Goal: Information Seeking & Learning: Learn about a topic

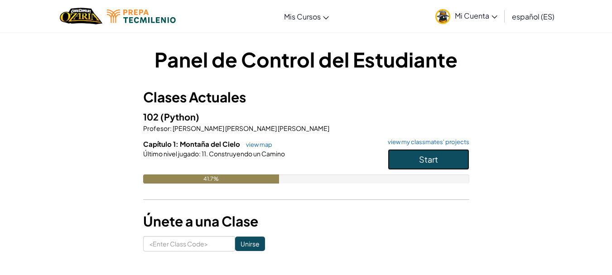
click at [416, 158] on button "Start" at bounding box center [427, 159] width 81 height 21
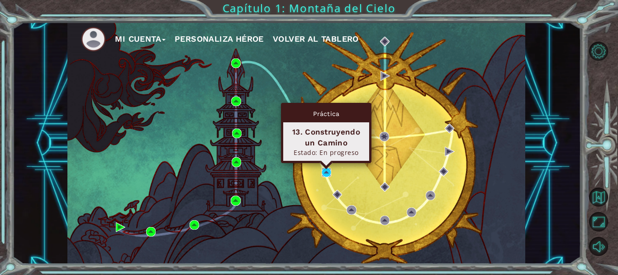
click at [325, 177] on img at bounding box center [327, 172] width 10 height 10
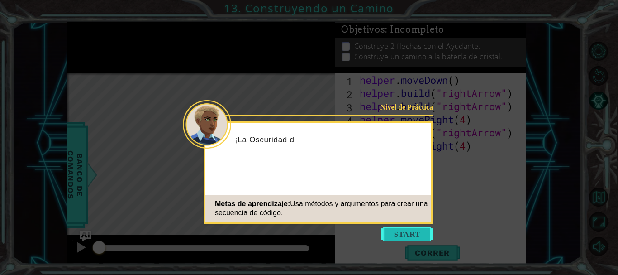
click at [407, 236] on button "Start" at bounding box center [408, 234] width 52 height 14
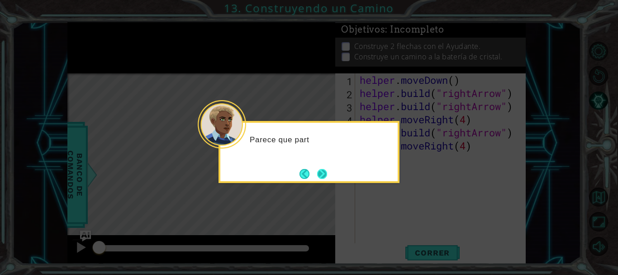
click at [321, 173] on button "Next" at bounding box center [322, 174] width 10 height 10
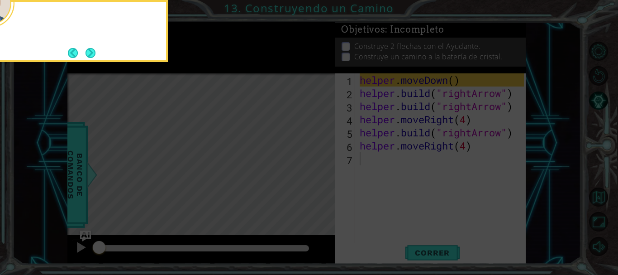
click at [321, 173] on icon at bounding box center [309, 41] width 618 height 467
click at [285, 146] on icon at bounding box center [309, 41] width 618 height 467
click at [87, 48] on button "Next" at bounding box center [91, 53] width 10 height 10
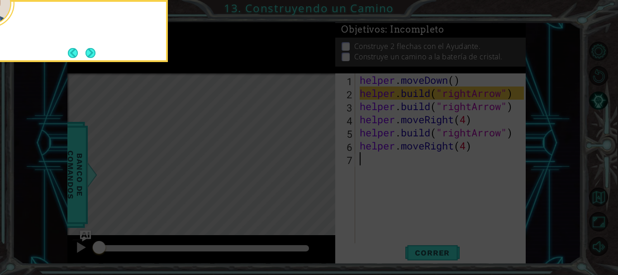
click at [87, 48] on button "Next" at bounding box center [91, 53] width 10 height 10
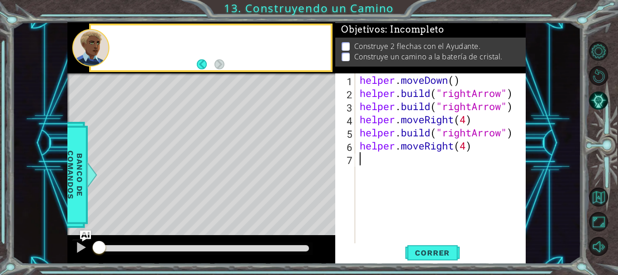
click at [87, 51] on div at bounding box center [91, 48] width 38 height 38
click at [201, 66] on button "Back" at bounding box center [206, 64] width 18 height 10
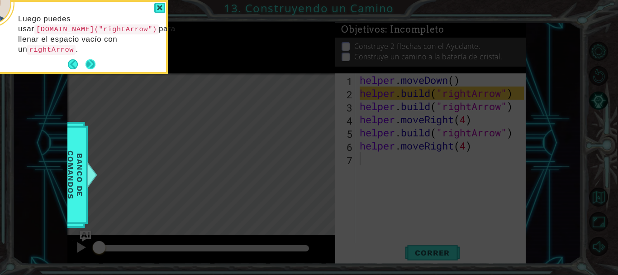
click at [94, 66] on button "Next" at bounding box center [91, 64] width 10 height 10
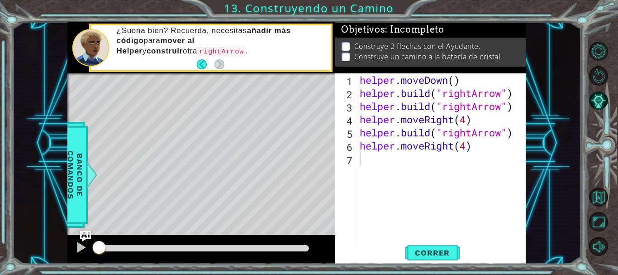
click at [6, 66] on div "1 ההההההההההההההההההההההההההההההההההההההההההההההההההההההההההההההההההההההההההההה…" at bounding box center [309, 137] width 618 height 275
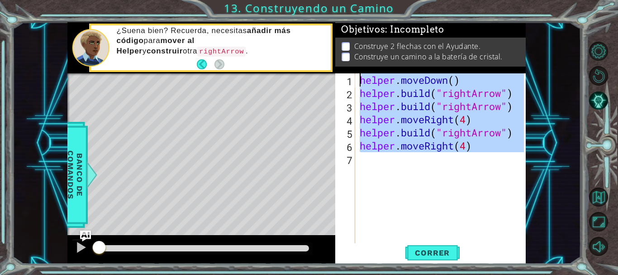
drag, startPoint x: 410, startPoint y: 163, endPoint x: 364, endPoint y: 68, distance: 106.1
click at [364, 68] on div "Objetivos : Incompleto Construye 2 flechas con el Ayudante. Construye un camino…" at bounding box center [430, 143] width 191 height 242
type textarea "helper.moveDown() helper.build("rightArrow")"
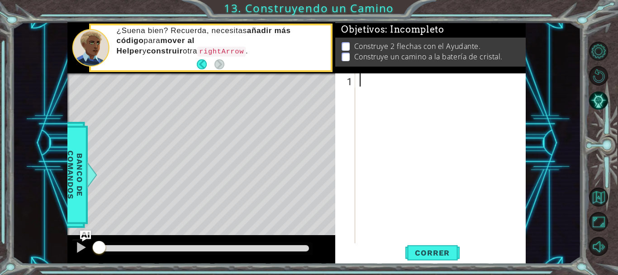
paste textarea "helper.moveRight(1)"
type textarea "helper.moveRight(1)"
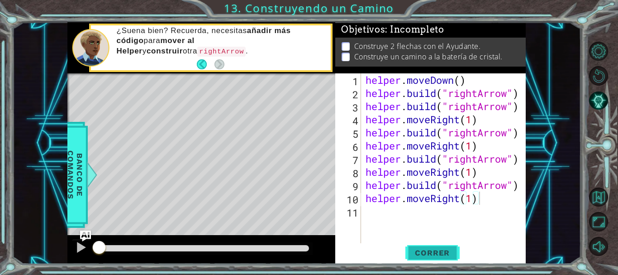
click at [440, 257] on button "Correr" at bounding box center [433, 252] width 54 height 19
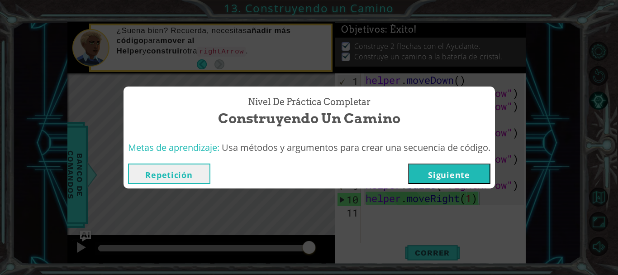
click at [442, 172] on button "Siguiente" at bounding box center [449, 173] width 82 height 20
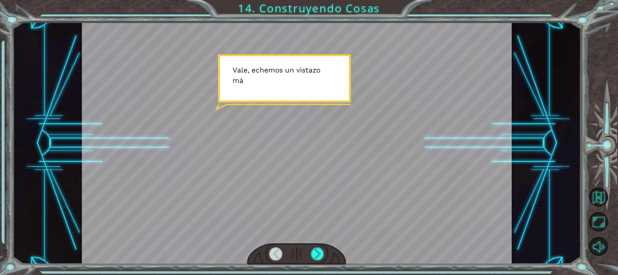
click at [310, 99] on div at bounding box center [297, 143] width 430 height 242
click at [313, 255] on div at bounding box center [317, 253] width 13 height 13
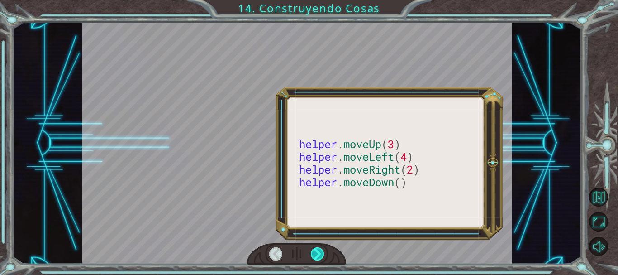
click at [314, 255] on div at bounding box center [317, 253] width 13 height 13
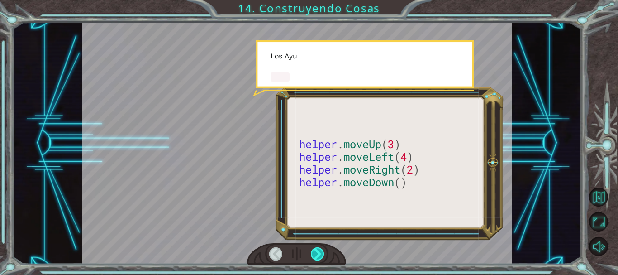
click at [314, 255] on div at bounding box center [317, 253] width 13 height 13
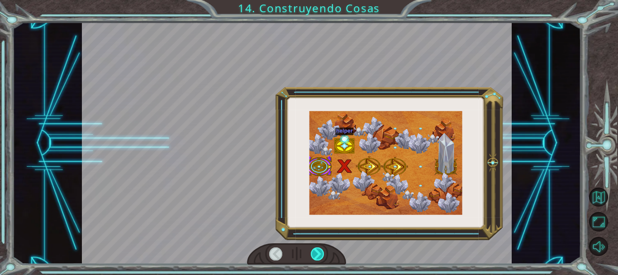
click at [315, 255] on div at bounding box center [317, 253] width 13 height 13
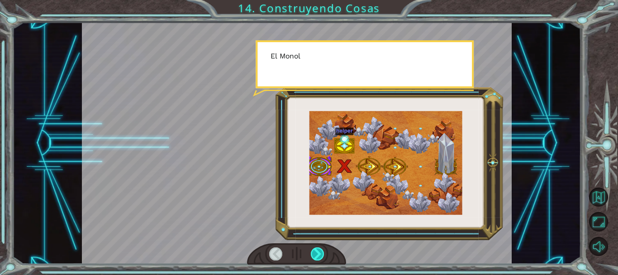
click at [315, 255] on div at bounding box center [317, 253] width 13 height 13
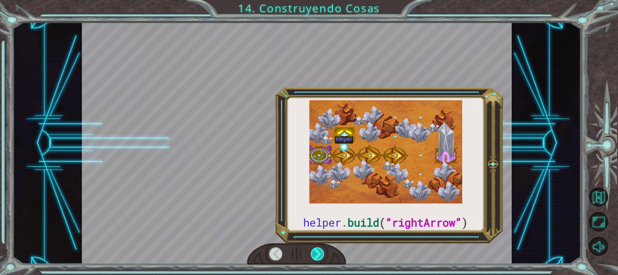
click at [315, 255] on div at bounding box center [317, 253] width 13 height 13
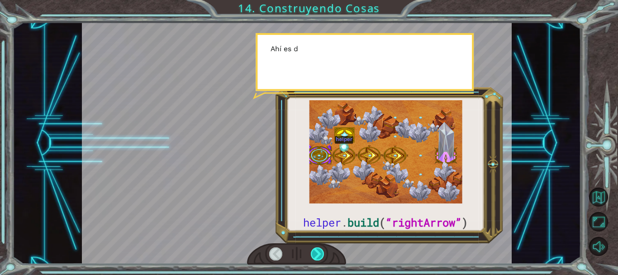
click at [315, 255] on div at bounding box center [317, 253] width 13 height 13
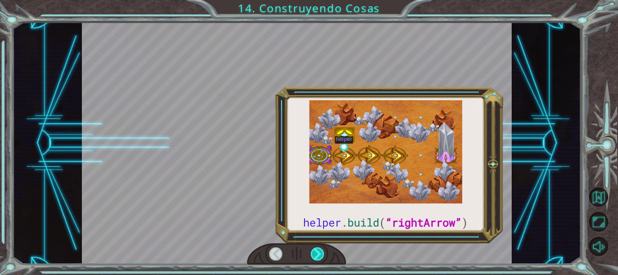
click at [315, 255] on div at bounding box center [317, 253] width 13 height 13
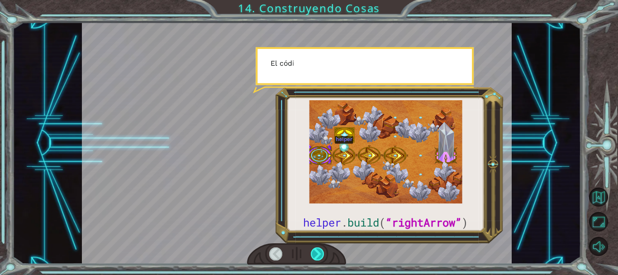
click at [315, 255] on div at bounding box center [317, 253] width 13 height 13
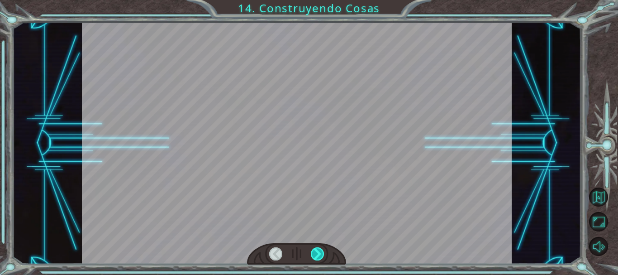
click at [315, 255] on div at bounding box center [317, 253] width 13 height 13
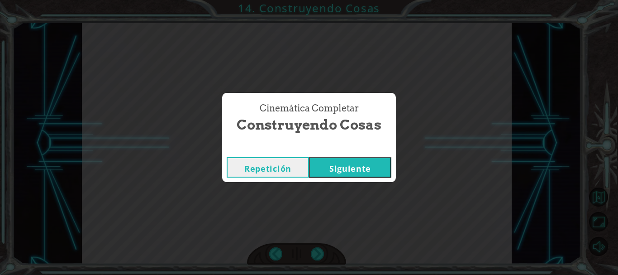
click at [326, 160] on button "Siguiente" at bounding box center [350, 167] width 82 height 20
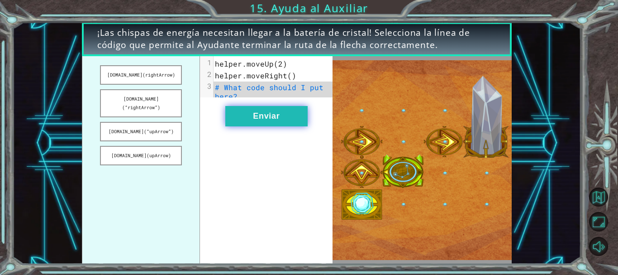
click at [257, 124] on button "Enviar" at bounding box center [266, 116] width 82 height 20
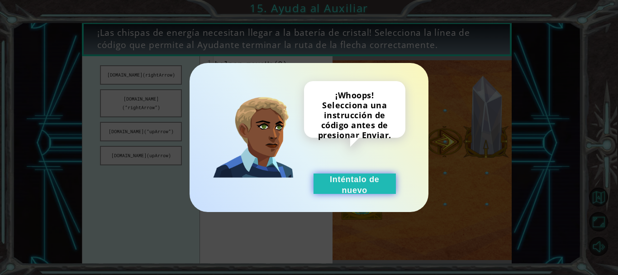
click at [373, 191] on button "Inténtalo de nuevo" at bounding box center [355, 183] width 82 height 20
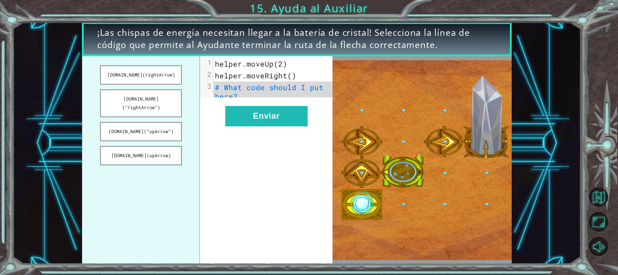
drag, startPoint x: 174, startPoint y: 101, endPoint x: 252, endPoint y: 94, distance: 78.2
click at [252, 94] on div "helper.build(rightArrow) helper.build(“rightArrow”) helper.build(“upArrow”) hel…" at bounding box center [207, 160] width 251 height 208
click at [266, 95] on pre "# What code should I put here?" at bounding box center [277, 91] width 126 height 21
click at [256, 90] on span "# What code should I put here?" at bounding box center [271, 91] width 113 height 19
click at [253, 72] on span "helper.moveRight()" at bounding box center [255, 76] width 81 height 10
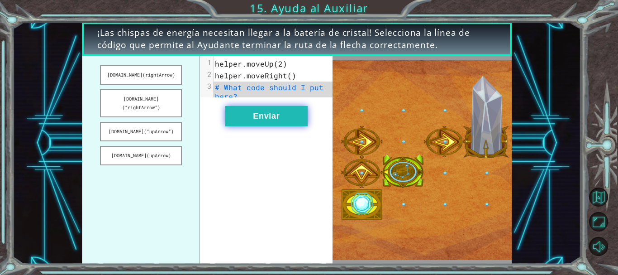
click at [288, 119] on button "Enviar" at bounding box center [266, 116] width 82 height 20
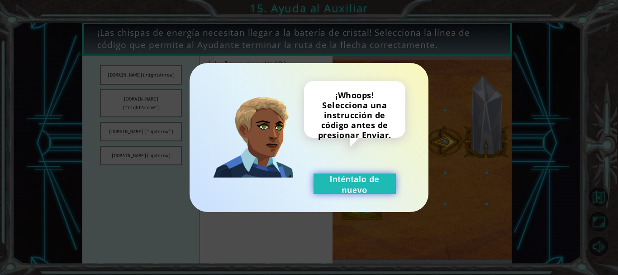
click at [352, 178] on button "Inténtalo de nuevo" at bounding box center [355, 183] width 82 height 20
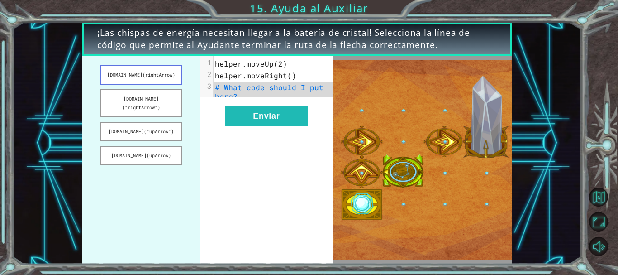
click at [143, 74] on button "[DOMAIN_NAME](rightArrow)" at bounding box center [141, 74] width 82 height 19
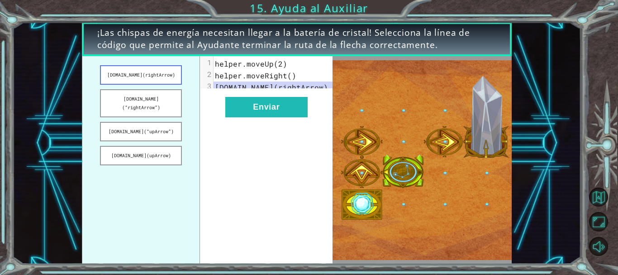
drag, startPoint x: 146, startPoint y: 75, endPoint x: 181, endPoint y: 82, distance: 35.2
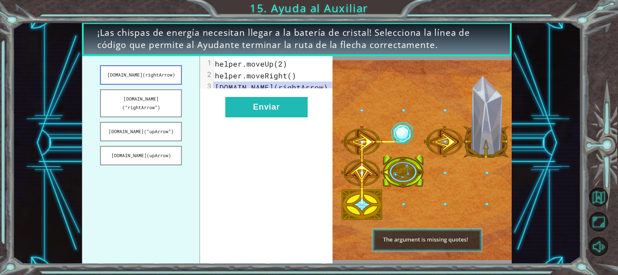
click at [181, 82] on button "[DOMAIN_NAME](rightArrow)" at bounding box center [141, 74] width 82 height 19
click at [172, 96] on button "helper.build(“rightArrow”)" at bounding box center [141, 103] width 82 height 28
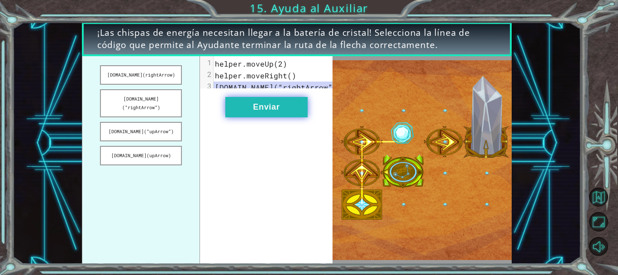
click at [239, 110] on button "Enviar" at bounding box center [266, 107] width 82 height 20
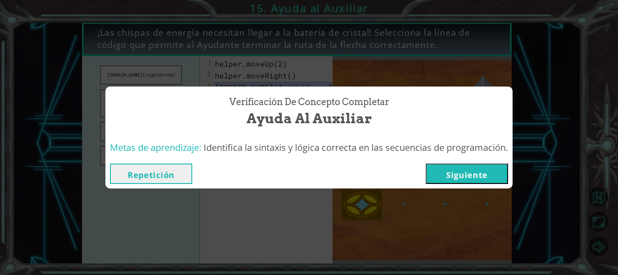
click at [452, 173] on button "Siguiente" at bounding box center [467, 173] width 82 height 20
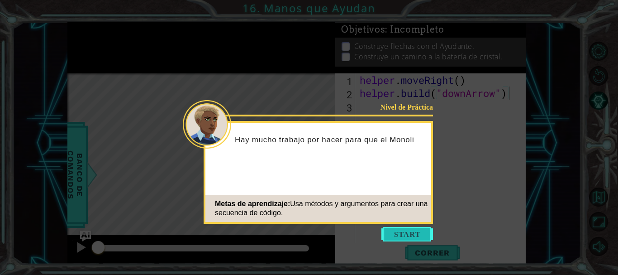
click at [397, 235] on button "Start" at bounding box center [408, 234] width 52 height 14
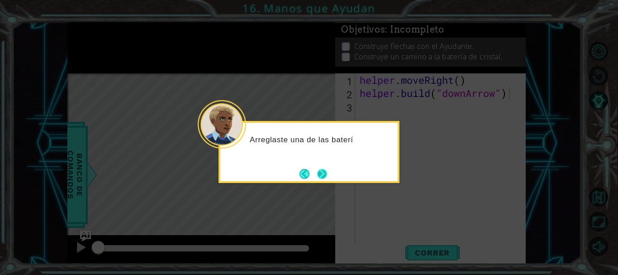
click at [320, 173] on button "Next" at bounding box center [322, 174] width 10 height 10
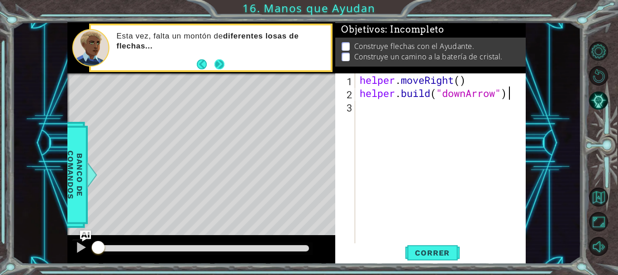
click at [221, 69] on button "Next" at bounding box center [220, 64] width 10 height 10
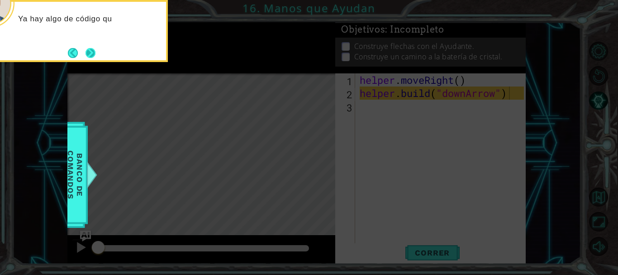
click at [93, 49] on button "Next" at bounding box center [91, 53] width 10 height 10
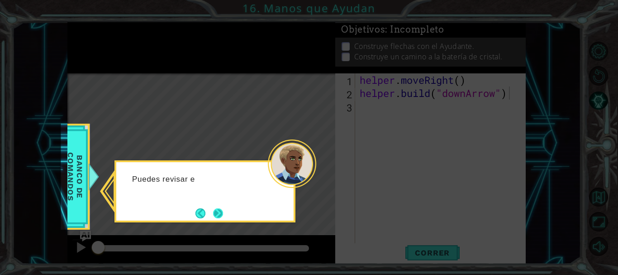
click at [221, 211] on button "Next" at bounding box center [218, 213] width 10 height 10
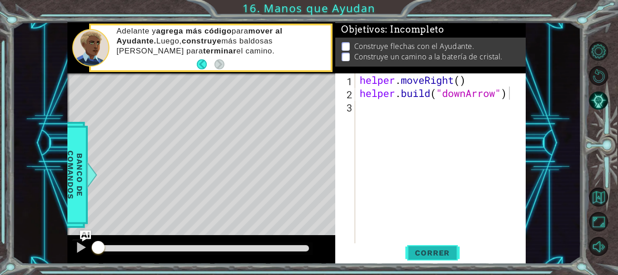
click at [445, 249] on span "Correr" at bounding box center [432, 252] width 53 height 9
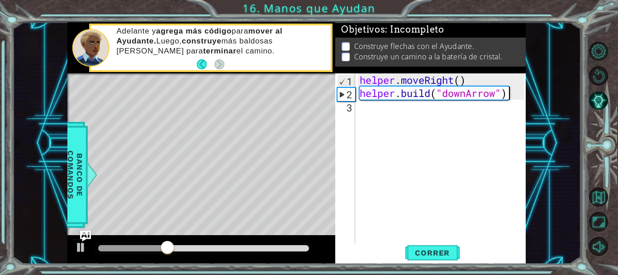
click at [517, 94] on div "helper . moveRight ( ) helper . build ( "downArrow" )" at bounding box center [443, 171] width 170 height 197
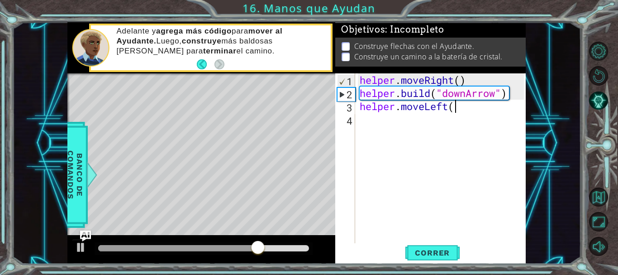
scroll to position [0, 4]
click at [450, 258] on button "Correr" at bounding box center [433, 252] width 54 height 19
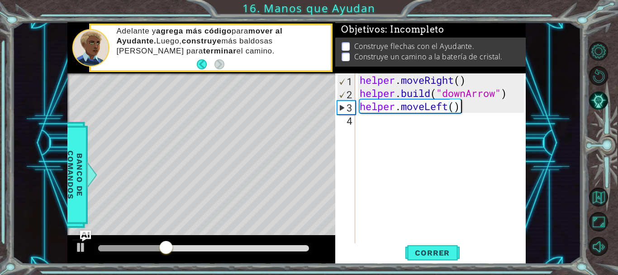
click at [469, 107] on div "helper . moveRight ( ) helper . build ( "downArrow" ) helper . moveLeft ( )" at bounding box center [443, 171] width 170 height 197
click at [451, 107] on div "helper . moveRight ( ) helper . build ( "downArrow" ) helper . moveLeft ( )" at bounding box center [443, 171] width 170 height 197
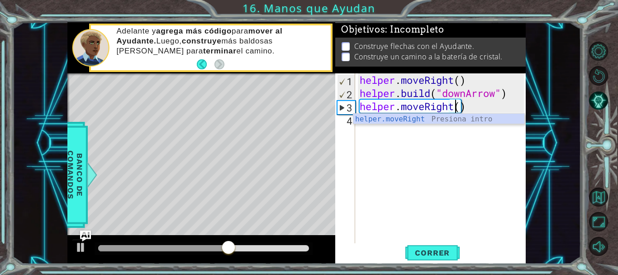
scroll to position [0, 5]
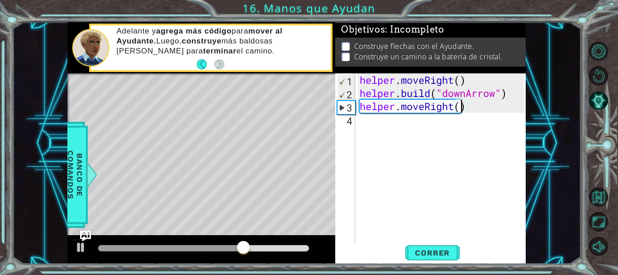
click at [463, 108] on div "helper . moveRight ( ) helper . build ( "downArrow" ) helper . moveRight ( )" at bounding box center [443, 171] width 170 height 197
click at [424, 254] on span "Correr" at bounding box center [432, 252] width 53 height 9
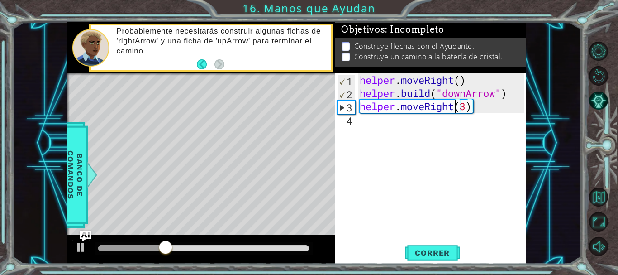
click at [458, 111] on div "helper . moveRight ( ) helper . build ( "downArrow" ) helper . moveRight ( 3 )" at bounding box center [443, 171] width 170 height 197
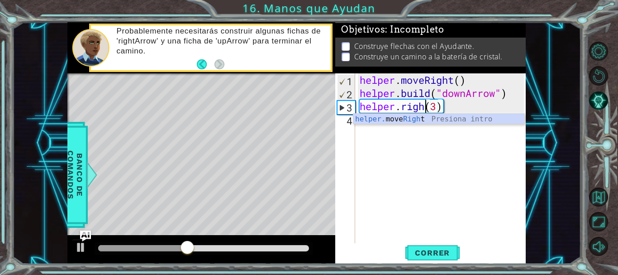
scroll to position [0, 4]
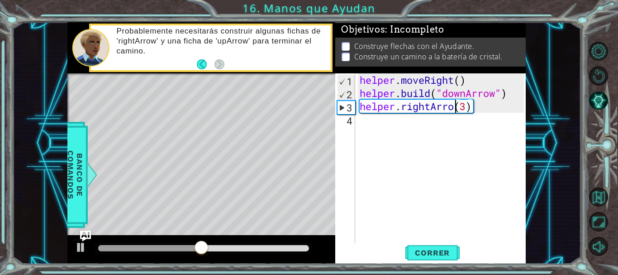
type textarea "helper.rightArrow(3)"
click at [463, 163] on div "helper . moveRight ( ) helper . build ( "downArrow" ) helper . rightArrow ( 3 )" at bounding box center [443, 171] width 170 height 197
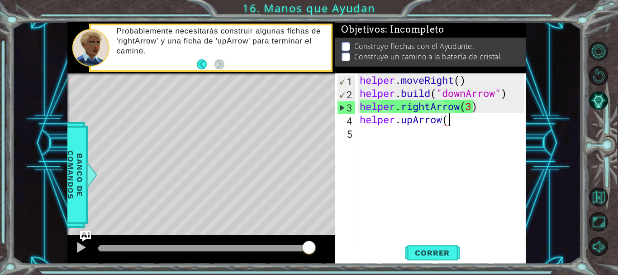
scroll to position [0, 4]
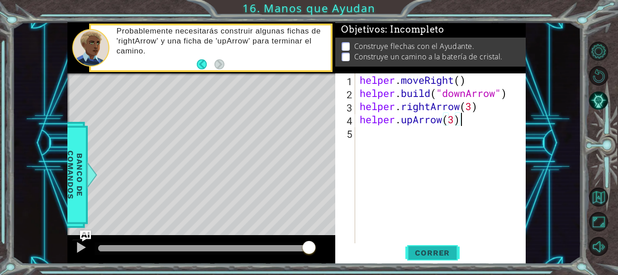
type textarea "helper.upArrow(3)"
click at [441, 254] on span "Correr" at bounding box center [432, 252] width 53 height 9
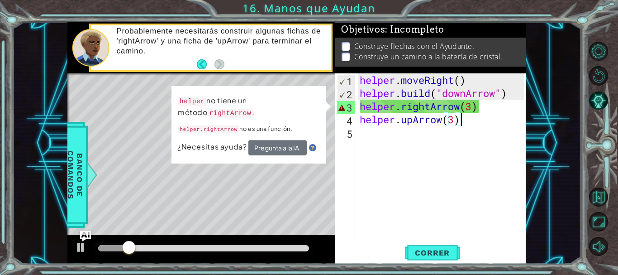
click at [467, 128] on div "helper . moveRight ( ) helper . build ( "downArrow" ) helper . rightArrow ( 3 )…" at bounding box center [443, 171] width 170 height 197
click at [289, 148] on button "Pregunta a la IA." at bounding box center [278, 147] width 58 height 15
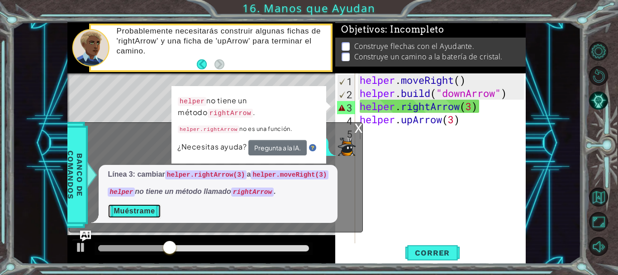
click at [142, 209] on button "Muéstrame" at bounding box center [134, 211] width 53 height 14
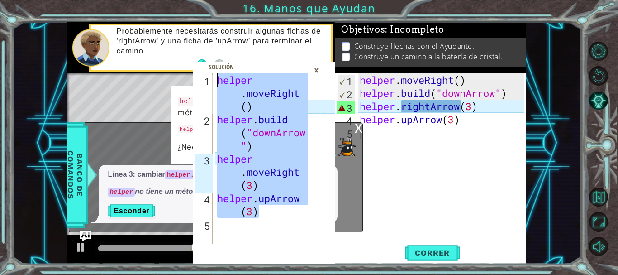
drag, startPoint x: 276, startPoint y: 214, endPoint x: 218, endPoint y: 79, distance: 147.2
click at [218, 79] on div "helper . moveRight ( ) helper . build ( "downArrow " ) helper . moveRight ( 3 )…" at bounding box center [263, 184] width 97 height 223
type textarea "helper.moveRight() helper.build("downArrow")"
click at [315, 68] on div "×" at bounding box center [317, 69] width 14 height 15
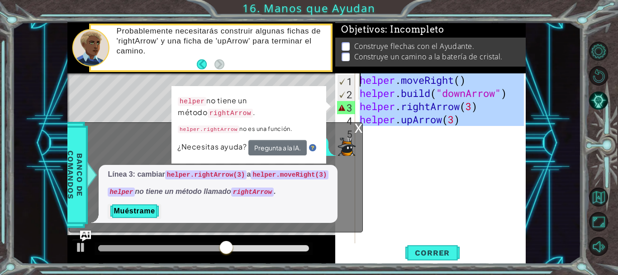
drag, startPoint x: 474, startPoint y: 127, endPoint x: 349, endPoint y: 79, distance: 134.1
click at [349, 79] on div "1 2 3 4 5 helper . moveRight ( ) helper . build ( "downArrow" ) helper . rightA…" at bounding box center [429, 158] width 188 height 171
type textarea "helper.moveRight() helper.build("downArrow")"
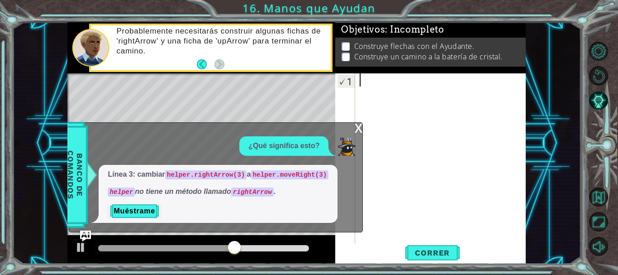
paste textarea "helper.upArrow(3)"
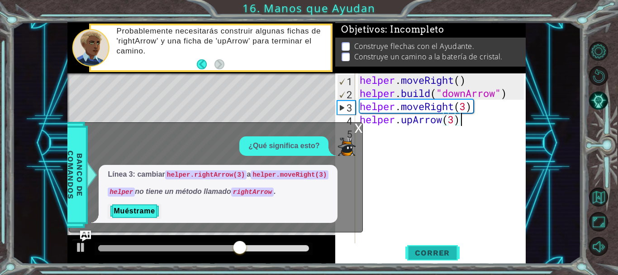
click at [450, 253] on span "Correr" at bounding box center [432, 252] width 53 height 9
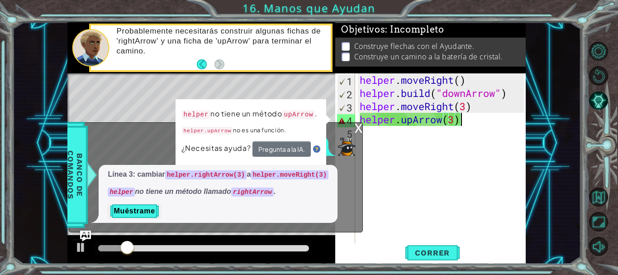
click at [358, 128] on div "x" at bounding box center [358, 127] width 8 height 9
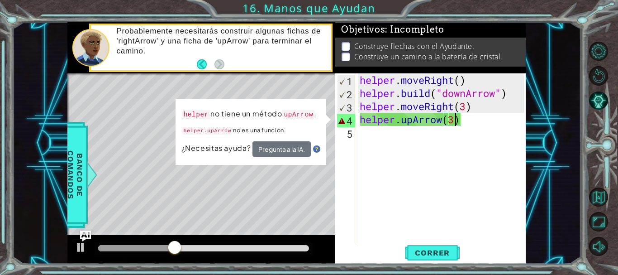
click at [455, 120] on div "helper . moveRight ( ) helper . build ( "downArrow" ) helper . moveRight ( 3 ) …" at bounding box center [443, 171] width 170 height 197
type textarea "helper.upArrow()"
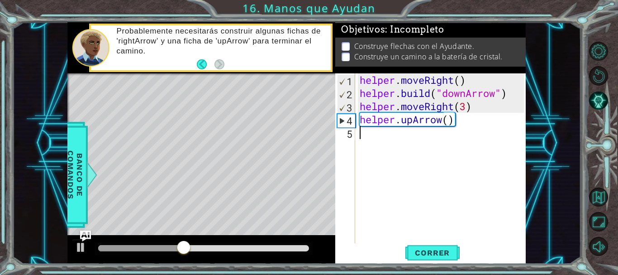
click at [450, 148] on div "helper . moveRight ( ) helper . build ( "downArrow" ) helper . moveRight ( 3 ) …" at bounding box center [443, 171] width 170 height 197
click at [441, 252] on span "Correr" at bounding box center [432, 252] width 53 height 9
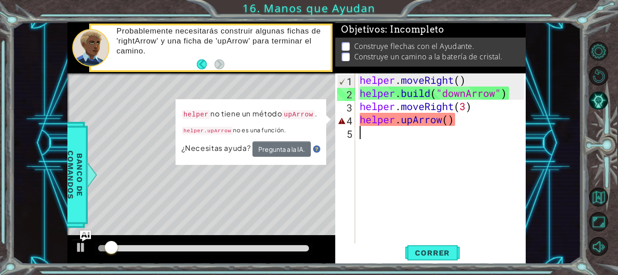
click at [411, 122] on div "helper . moveRight ( ) helper . build ( "downArrow" ) helper . moveRight ( 3 ) …" at bounding box center [443, 171] width 170 height 197
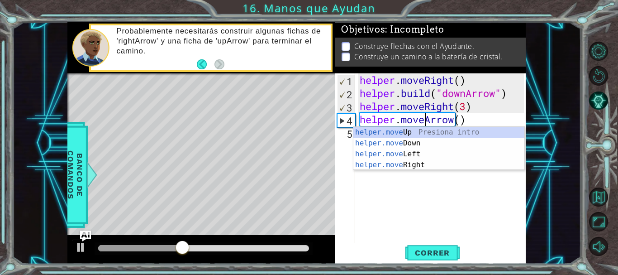
scroll to position [0, 4]
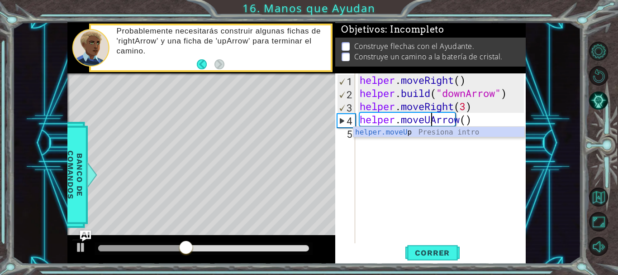
type textarea "helper.moveUpArrow()"
click at [467, 118] on div "helper . moveRight ( ) helper . build ( "downArrow" ) helper . moveRight ( 3 ) …" at bounding box center [443, 171] width 170 height 197
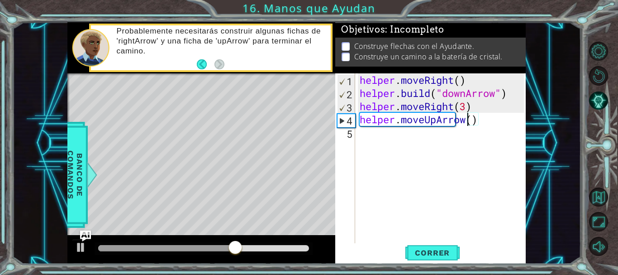
click at [463, 150] on div "helper . moveRight ( ) helper . build ( "downArrow" ) helper . moveRight ( 3 ) …" at bounding box center [443, 171] width 170 height 197
click at [427, 254] on span "Correr" at bounding box center [432, 252] width 53 height 9
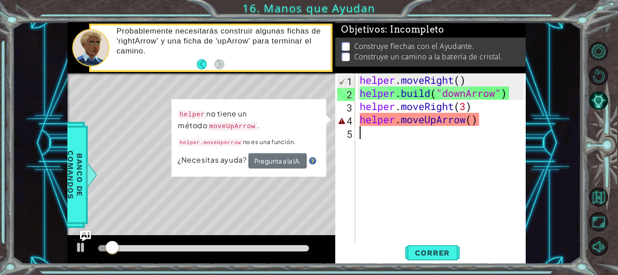
click at [383, 158] on div "helper . moveRight ( ) helper . build ( "downArrow" ) helper . moveRight ( 3 ) …" at bounding box center [443, 171] width 170 height 197
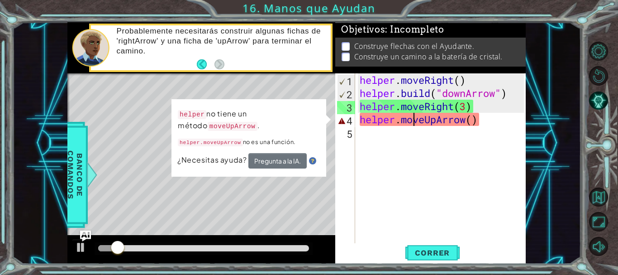
click at [414, 125] on div "helper . moveRight ( ) helper . build ( "downArrow" ) helper . moveRight ( 3 ) …" at bounding box center [443, 171] width 170 height 197
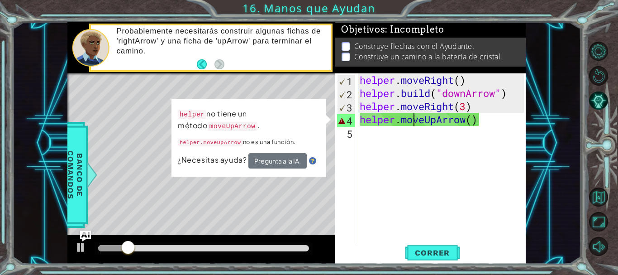
click at [469, 124] on div "helper . moveRight ( ) helper . build ( "downArrow" ) helper . moveRight ( 3 ) …" at bounding box center [443, 171] width 170 height 197
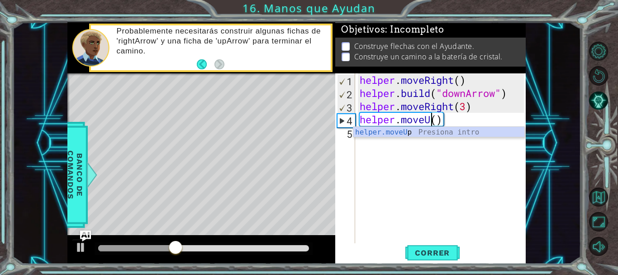
scroll to position [0, 4]
click at [443, 122] on div "helper . moveRight ( ) helper . build ( "downArrow" ) helper . moveRight ( 3 ) …" at bounding box center [443, 171] width 170 height 197
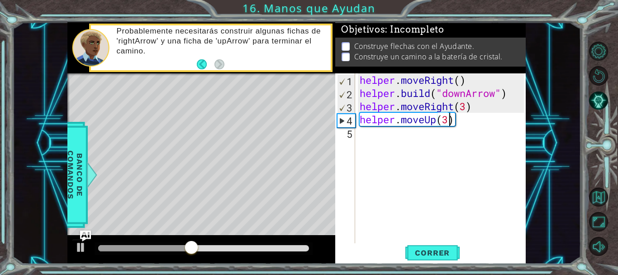
scroll to position [0, 4]
type textarea "helper.moveUp(3)"
click at [438, 250] on span "Correr" at bounding box center [432, 252] width 53 height 9
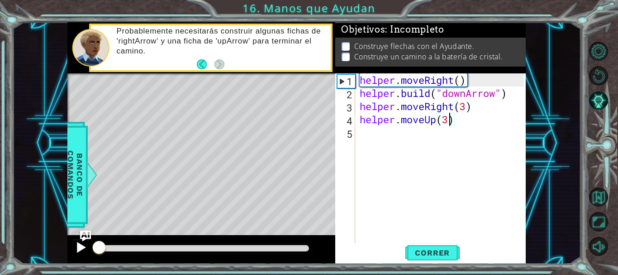
drag, startPoint x: 296, startPoint y: 247, endPoint x: 74, endPoint y: 246, distance: 222.3
click at [74, 246] on div at bounding box center [201, 249] width 268 height 29
click at [423, 249] on span "Correr" at bounding box center [432, 252] width 53 height 9
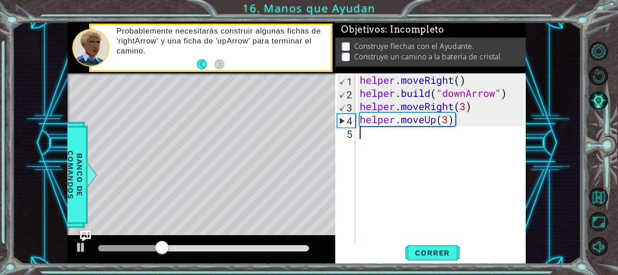
click at [473, 139] on div "helper . moveRight ( ) helper . build ( "downArrow" ) helper . moveRight ( 3 ) …" at bounding box center [443, 171] width 170 height 197
click at [465, 122] on div "helper . moveRight ( ) helper . build ( "downArrow" ) helper . moveRight ( 3 ) …" at bounding box center [443, 171] width 170 height 197
type textarea "helper.moveUp(3)"
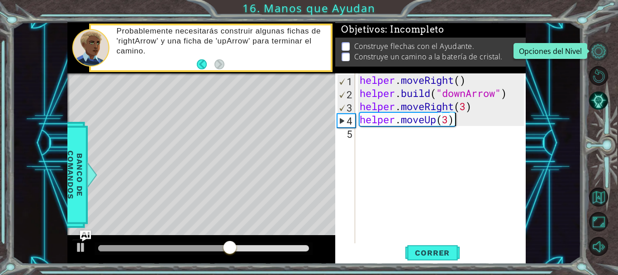
click at [598, 57] on button "Opciones del Nivel" at bounding box center [598, 51] width 19 height 19
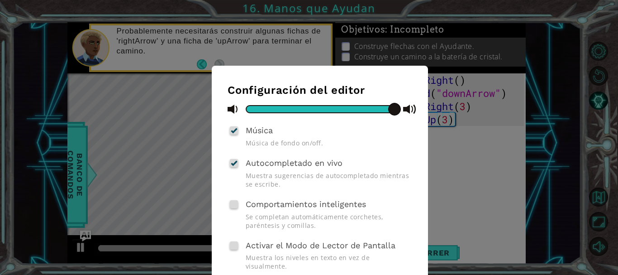
click at [234, 130] on span at bounding box center [234, 130] width 8 height 8
click at [0, 0] on input "Música" at bounding box center [0, 0] width 0 height 0
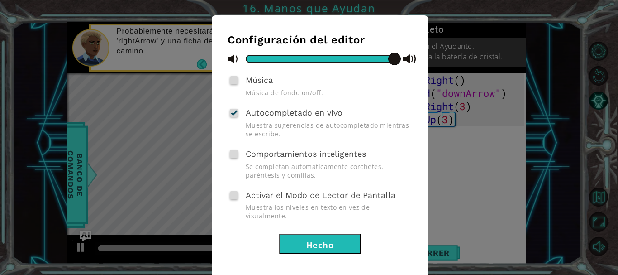
click at [232, 153] on span at bounding box center [234, 154] width 8 height 8
click at [0, 0] on input "Comportamientos inteligentes" at bounding box center [0, 0] width 0 height 0
click at [234, 154] on span at bounding box center [234, 154] width 8 height 8
click at [0, 0] on input "Comportamientos inteligentes" at bounding box center [0, 0] width 0 height 0
click at [308, 234] on button "Hecho" at bounding box center [319, 244] width 81 height 20
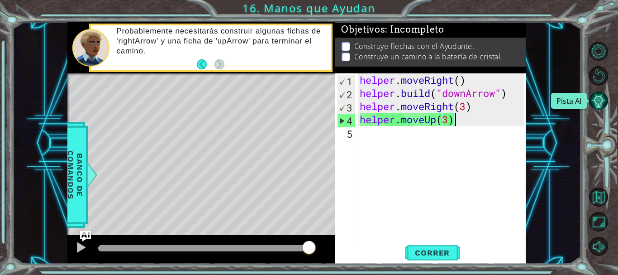
click at [603, 101] on button "Pista AI" at bounding box center [598, 100] width 19 height 19
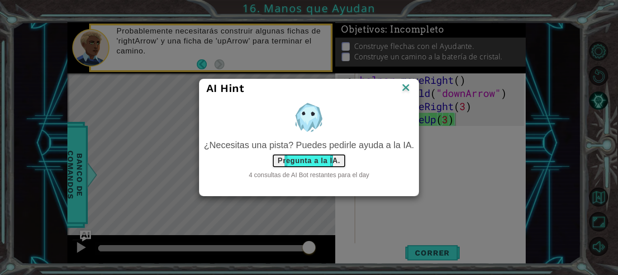
click at [312, 163] on button "Pregunta a la IA." at bounding box center [309, 160] width 74 height 14
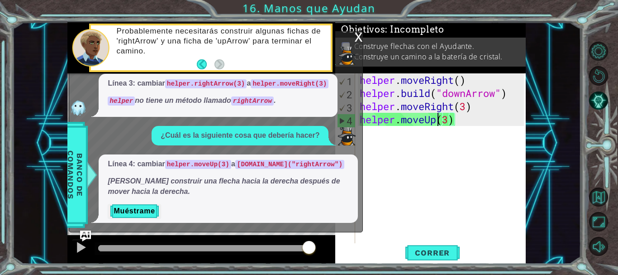
click at [438, 121] on div "helper . moveRight ( ) helper . build ( "downArrow" ) helper . moveRight ( 3 ) …" at bounding box center [443, 171] width 170 height 197
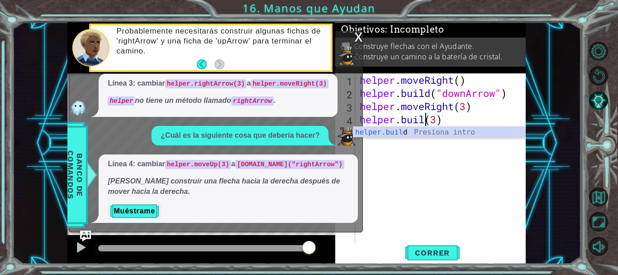
scroll to position [0, 4]
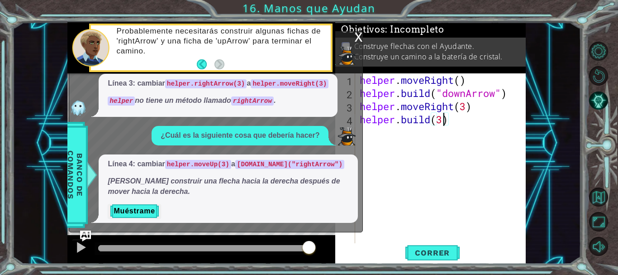
click at [442, 120] on div "helper . moveRight ( ) helper . build ( "downArrow" ) helper . moveRight ( 3 ) …" at bounding box center [443, 171] width 170 height 197
type textarea "[DOMAIN_NAME]("rightArrow")"
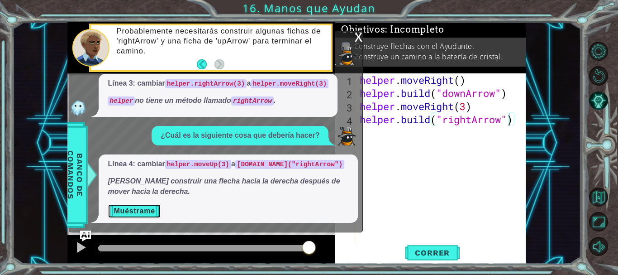
click at [142, 215] on button "Muéstrame" at bounding box center [134, 211] width 53 height 14
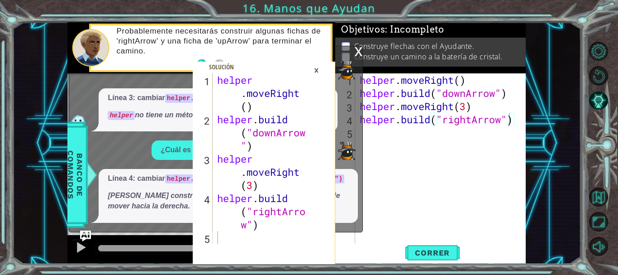
scroll to position [0, 0]
click at [373, 232] on div "helper . moveRight ( ) helper . build ( "downArrow" ) helper . moveRight ( 3 ) …" at bounding box center [443, 171] width 170 height 197
click at [431, 253] on span "Correr" at bounding box center [432, 252] width 53 height 9
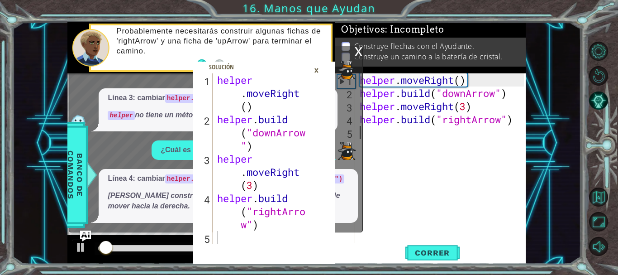
click at [359, 52] on div "x" at bounding box center [358, 50] width 8 height 9
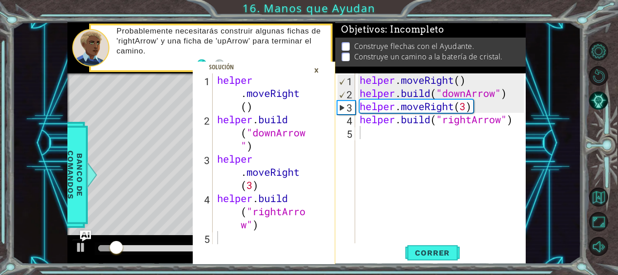
click at [316, 70] on div "×" at bounding box center [317, 69] width 14 height 15
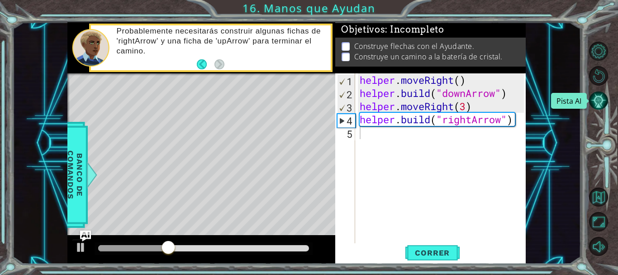
click at [594, 100] on button "Pista AI" at bounding box center [598, 100] width 19 height 19
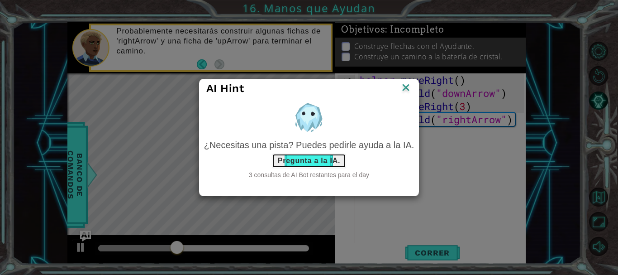
click at [328, 158] on button "Pregunta a la IA." at bounding box center [309, 160] width 74 height 14
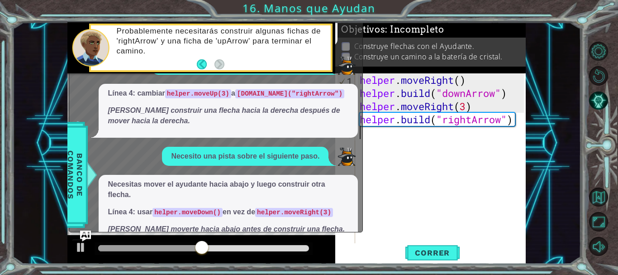
scroll to position [38, 0]
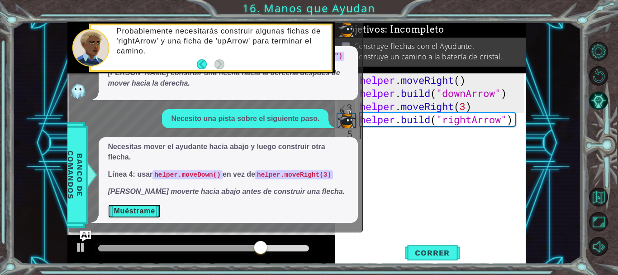
click at [152, 207] on button "Muéstrame" at bounding box center [134, 211] width 53 height 14
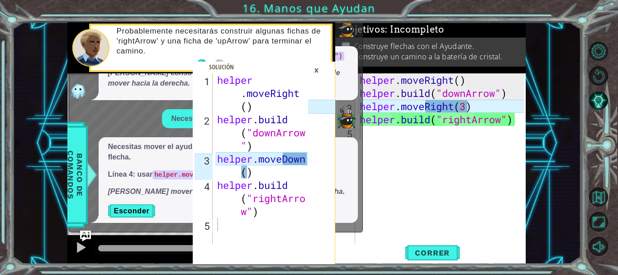
type textarea "helper.moveDown()"
click at [250, 173] on div "helper . moveRight ( ) helper . build ( "downArrow " ) helper . moveDown ( ) he…" at bounding box center [263, 184] width 97 height 223
click at [247, 173] on div "helper . moveRight ( ) helper . build ( "downArrow " ) helper . moveDown ( ) he…" at bounding box center [263, 184] width 97 height 223
drag, startPoint x: 216, startPoint y: 159, endPoint x: 261, endPoint y: 177, distance: 47.9
click at [261, 177] on div "helper . moveRight ( ) helper . build ( "downArrow " ) helper . moveDown ( ) he…" at bounding box center [263, 184] width 97 height 223
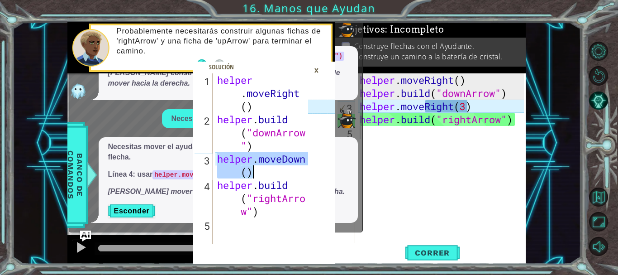
click at [316, 66] on div "×" at bounding box center [317, 69] width 14 height 15
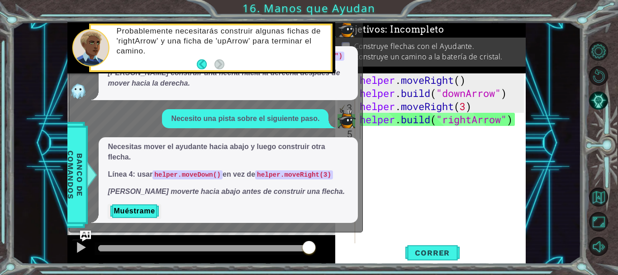
click at [477, 108] on div "helper . moveRight ( ) helper . build ( "downArrow" ) helper . moveRight ( 3 ) …" at bounding box center [443, 171] width 170 height 197
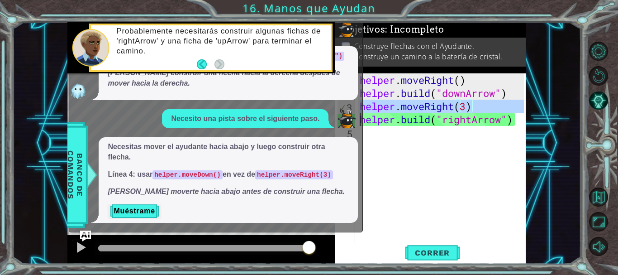
click at [477, 108] on div "helper . moveRight ( ) helper . build ( "downArrow" ) helper . moveRight ( 3 ) …" at bounding box center [443, 171] width 170 height 197
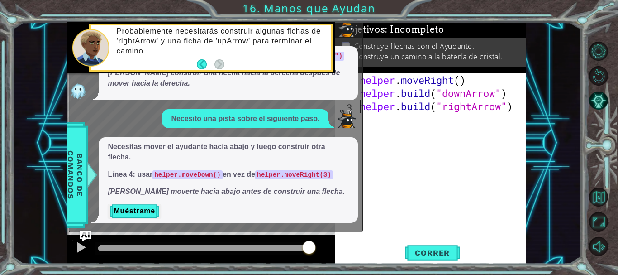
paste textarea "helper.moveDown()"
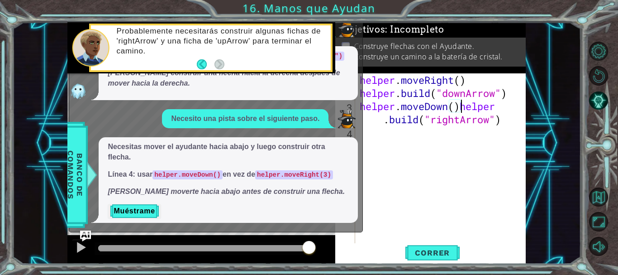
type textarea "[DOMAIN_NAME]("rightArrow")"
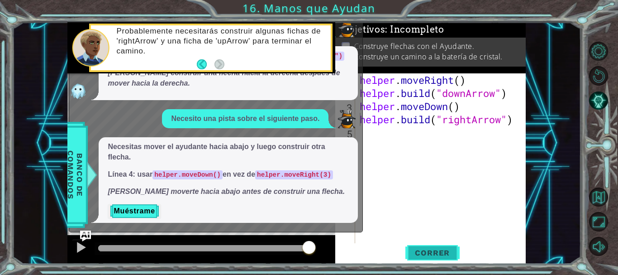
click at [427, 253] on span "Correr" at bounding box center [432, 252] width 53 height 9
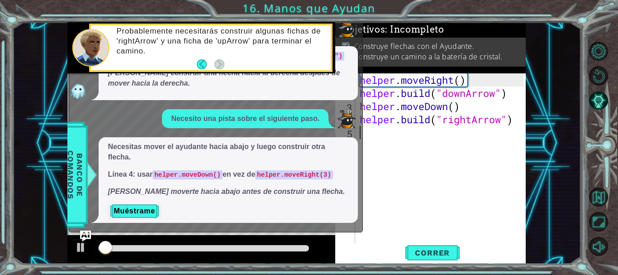
click at [405, 194] on div "helper . moveRight ( ) helper . build ( "downArrow" ) helper . moveDown ( ) hel…" at bounding box center [443, 171] width 170 height 197
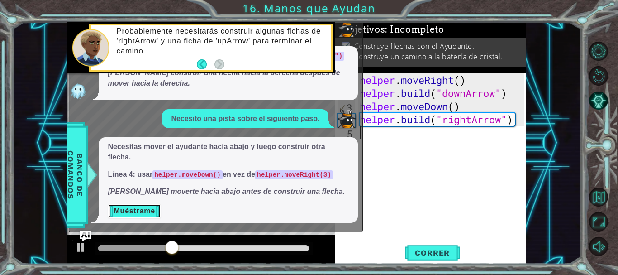
click at [143, 213] on button "Muéstrame" at bounding box center [134, 211] width 53 height 14
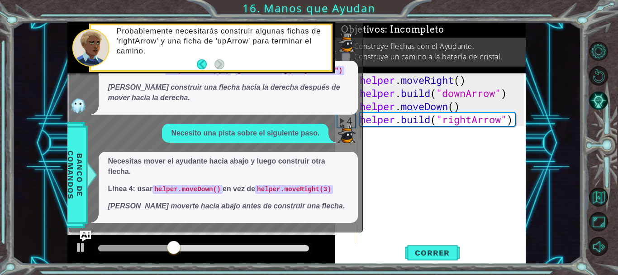
scroll to position [23, 0]
click at [40, 152] on div "1 2 3 4 5 helper . moveRight ( ) helper . build ( "downArrow " ) helper . moveD…" at bounding box center [296, 143] width 569 height 242
click at [307, 129] on p "Necesito una pista sobre el siguiente paso." at bounding box center [245, 133] width 148 height 10
click at [601, 103] on button "Pista AI" at bounding box center [598, 100] width 19 height 19
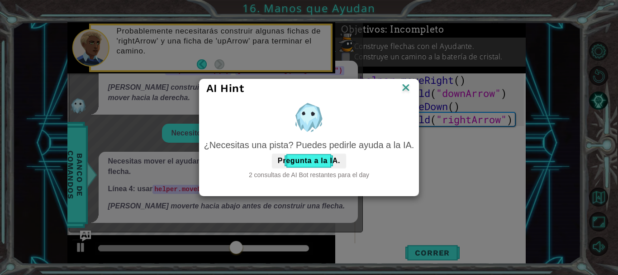
click at [404, 88] on img at bounding box center [406, 88] width 12 height 14
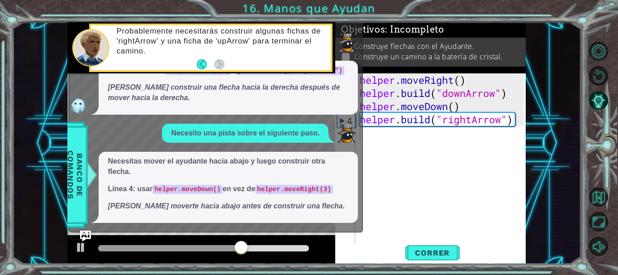
click at [311, 153] on div "Necesitas mover el ayudante hacia abajo y luego construir otra flecha. Línea 4:…" at bounding box center [228, 187] width 259 height 71
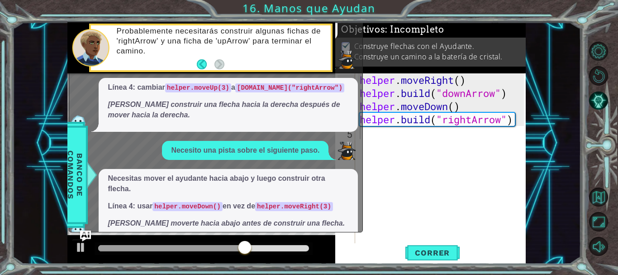
scroll to position [0, 0]
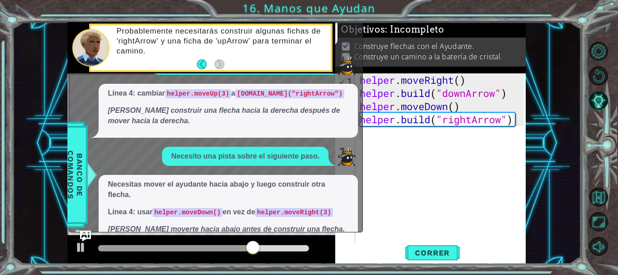
click at [344, 45] on div "Línea 3: cambiar helper.rightArrow(3) a helper.moveRight(3) helper no tiene un …" at bounding box center [213, 24] width 289 height 43
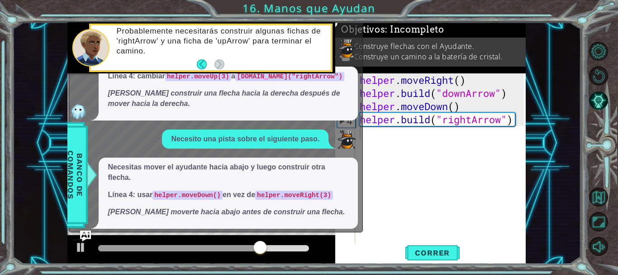
scroll to position [23, 0]
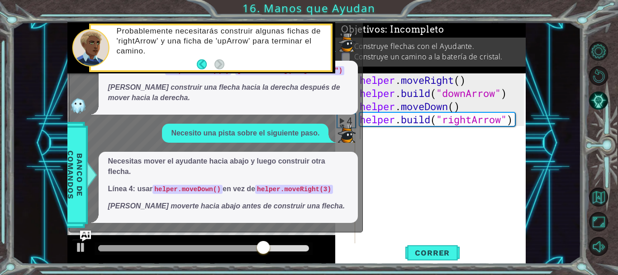
click at [243, 227] on div "x ¿Qué significa esto? Línea 3: cambiar helper.rightArrow(3) a helper.moveRight…" at bounding box center [216, 97] width 294 height 272
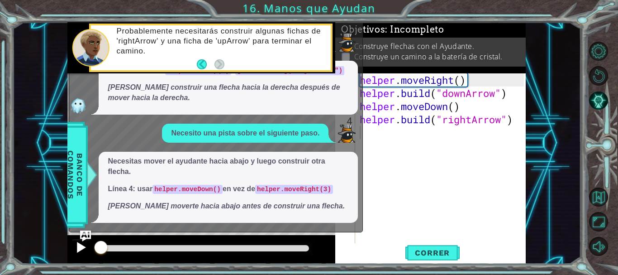
drag, startPoint x: 264, startPoint y: 249, endPoint x: 84, endPoint y: 251, distance: 180.6
click at [85, 251] on div at bounding box center [201, 249] width 268 height 29
click at [81, 249] on div at bounding box center [81, 247] width 12 height 12
drag, startPoint x: 95, startPoint y: 168, endPoint x: 103, endPoint y: 181, distance: 15.3
click at [95, 171] on div at bounding box center [91, 174] width 11 height 27
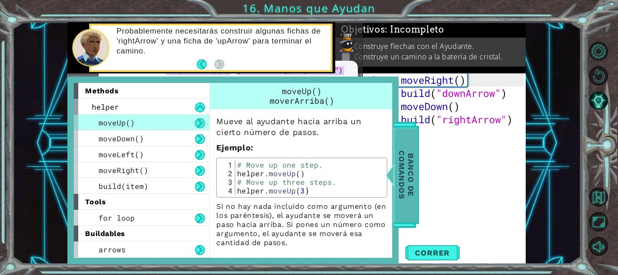
click at [403, 165] on span "Banco de comandos" at bounding box center [407, 175] width 24 height 94
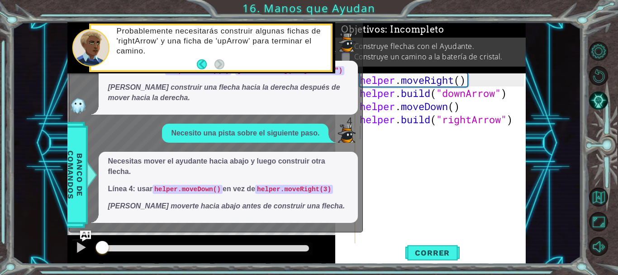
click at [200, 193] on code "helper.moveDown()" at bounding box center [188, 189] width 70 height 9
click at [216, 199] on span "Necesitas mover el ayudante hacia abajo y luego construir otra flecha. Línea 4:…" at bounding box center [228, 183] width 241 height 55
click at [207, 92] on p "Debes construir una flecha hacia la derecha después de mover hacia la derecha." at bounding box center [228, 92] width 241 height 21
click at [192, 128] on div "¿Qué significa esto? Línea 3: cambiar helper.rightArrow(3) a helper.moveRight(3…" at bounding box center [213, 87] width 289 height 271
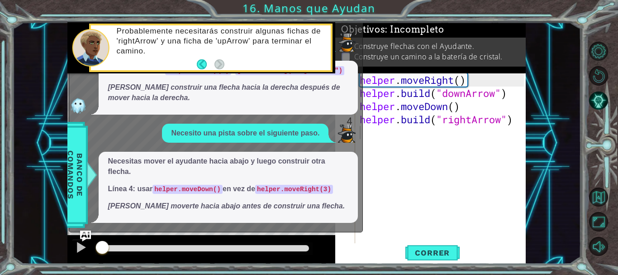
click at [192, 132] on p "Necesito una pista sobre el siguiente paso." at bounding box center [245, 133] width 148 height 10
click at [99, 111] on div "Línea 4: cambiar helper.moveUp(3) a helper.build("rightArrow") Debes construir …" at bounding box center [228, 88] width 259 height 54
click at [554, 148] on div "1 2 3 4 5 helper . moveRight ( ) helper . build ( "downArrow " ) helper . moveD…" at bounding box center [296, 143] width 569 height 242
click at [335, 59] on div "Probablemente necesitarás construir algunas fichas de 'rightArrow' y una ficha …" at bounding box center [201, 48] width 268 height 52
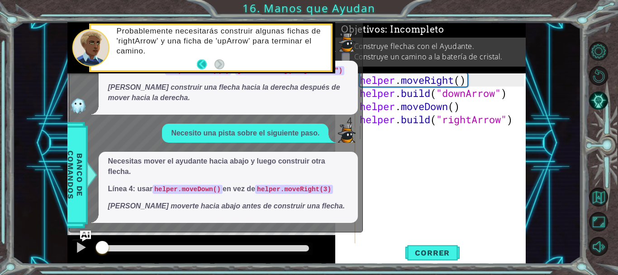
click at [202, 65] on button "Back" at bounding box center [206, 64] width 18 height 10
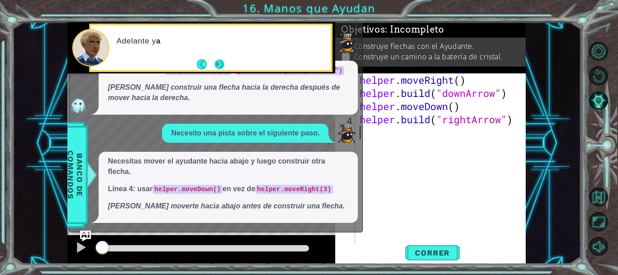
click at [216, 63] on button "Next" at bounding box center [220, 64] width 10 height 10
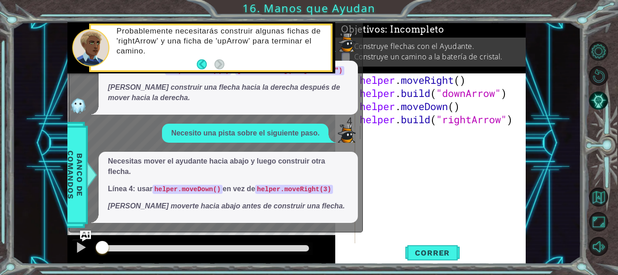
click at [304, 203] on em "Debes moverte hacia abajo antes de construir una flecha." at bounding box center [226, 206] width 237 height 8
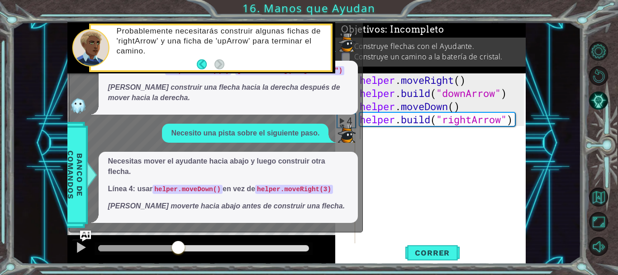
drag, startPoint x: 99, startPoint y: 250, endPoint x: 103, endPoint y: 198, distance: 52.2
click at [105, 199] on div "1 2 3 4 5 helper . moveRight ( ) helper . build ( "downArrow " ) helper . moveD…" at bounding box center [296, 143] width 458 height 242
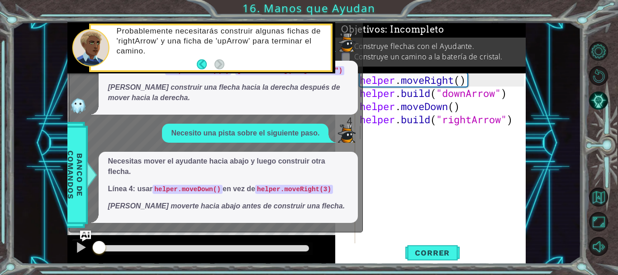
drag, startPoint x: 104, startPoint y: 242, endPoint x: 95, endPoint y: 246, distance: 9.5
click at [95, 246] on div at bounding box center [99, 248] width 16 height 16
click at [447, 220] on div "helper . moveRight ( ) helper . build ( "downArrow" ) helper . moveDown ( ) hel…" at bounding box center [443, 171] width 170 height 197
click at [432, 257] on span "Correr" at bounding box center [432, 252] width 53 height 9
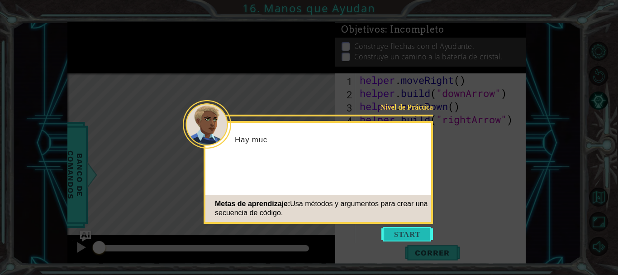
click at [415, 232] on button "Start" at bounding box center [408, 234] width 52 height 14
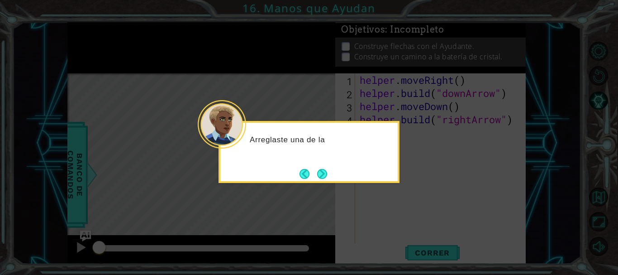
click at [355, 152] on div "Arreglaste una de la" at bounding box center [308, 144] width 177 height 36
click at [320, 173] on button "Next" at bounding box center [322, 173] width 10 height 10
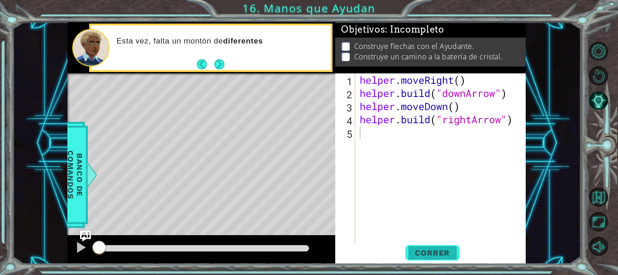
click at [425, 254] on span "Correr" at bounding box center [432, 252] width 53 height 9
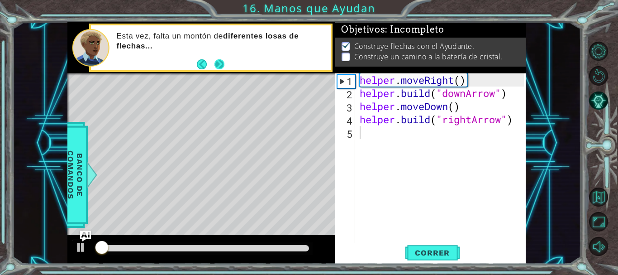
click at [220, 61] on button "Next" at bounding box center [220, 64] width 16 height 16
click at [0, 0] on icon at bounding box center [0, 0] width 0 height 0
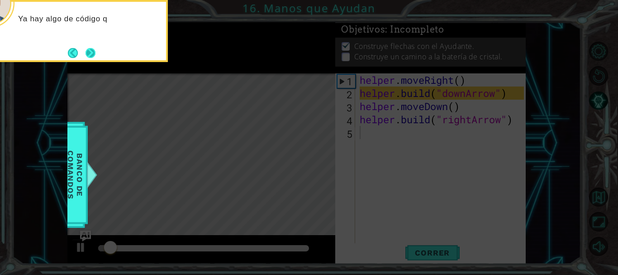
click at [92, 52] on button "Next" at bounding box center [91, 53] width 10 height 10
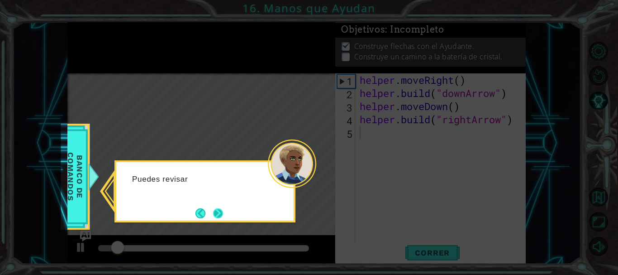
click at [214, 211] on button "Next" at bounding box center [218, 213] width 10 height 10
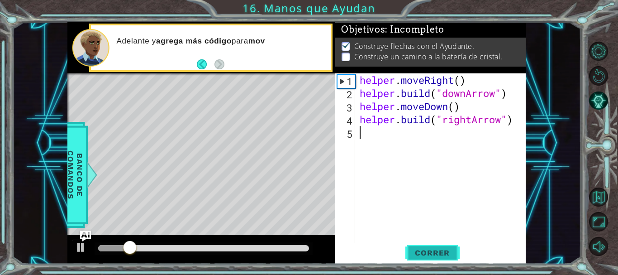
click at [427, 251] on span "Correr" at bounding box center [432, 252] width 53 height 9
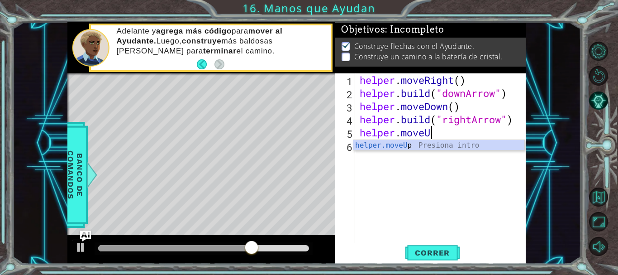
scroll to position [0, 3]
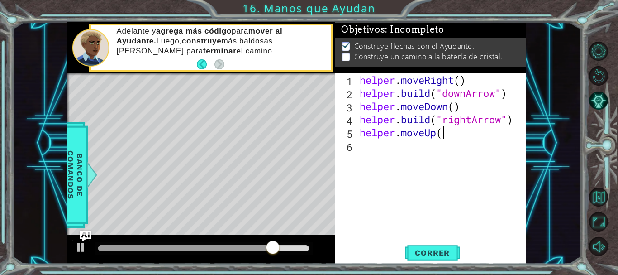
type textarea "helper.moveUp()"
click at [434, 254] on span "Correr" at bounding box center [432, 252] width 53 height 9
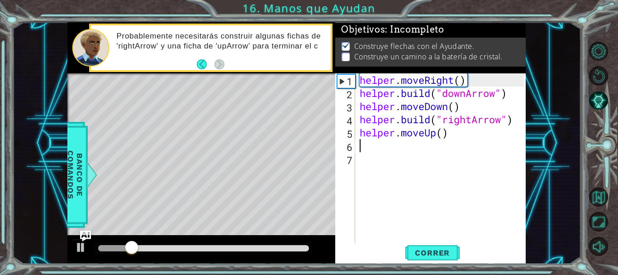
click at [439, 134] on div "helper . moveRight ( ) helper . build ( "downArrow" ) helper . moveDown ( ) hel…" at bounding box center [443, 171] width 170 height 197
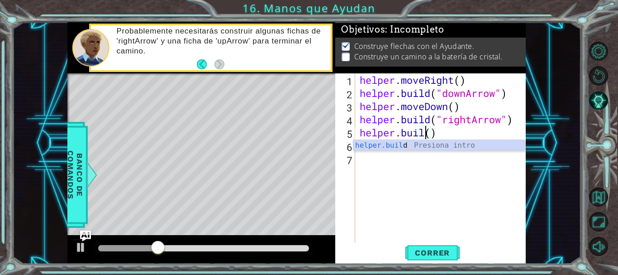
scroll to position [0, 3]
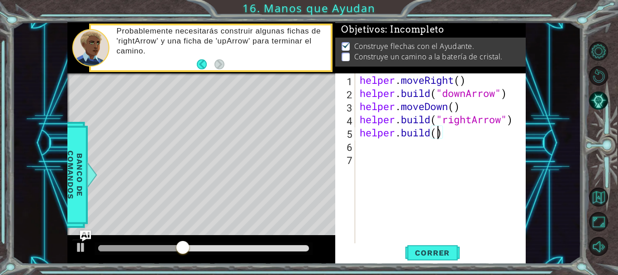
click at [437, 130] on div "helper . moveRight ( ) helper . build ( "downArrow" ) helper . moveDown ( ) hel…" at bounding box center [443, 171] width 170 height 197
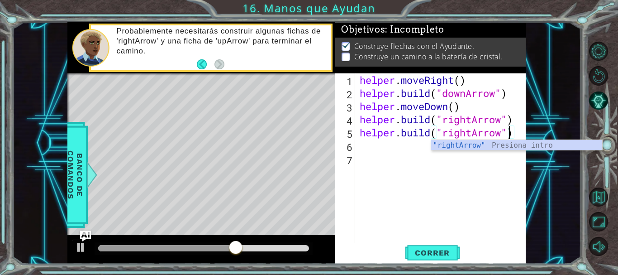
scroll to position [0, 7]
type textarea "[DOMAIN_NAME]("rightArrow")"
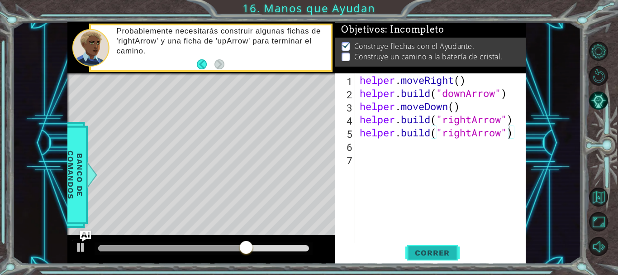
click at [443, 252] on span "Correr" at bounding box center [432, 252] width 53 height 9
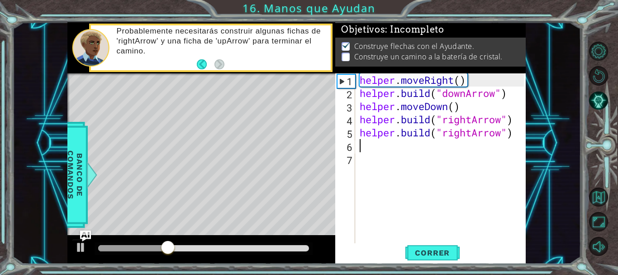
click at [404, 146] on div "helper . moveRight ( ) helper . build ( "downArrow" ) helper . moveDown ( ) hel…" at bounding box center [443, 171] width 170 height 197
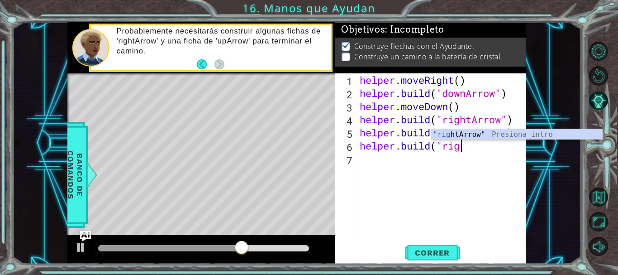
scroll to position [0, 5]
type textarea "[DOMAIN_NAME]("rightArrow")"
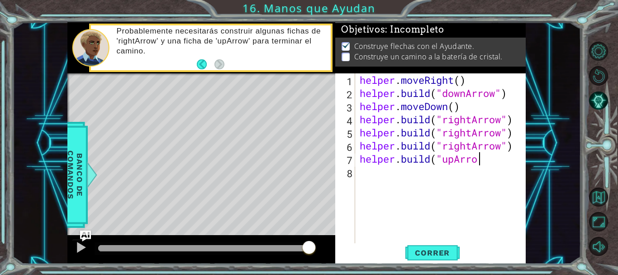
scroll to position [0, 5]
type textarea "[DOMAIN_NAME]("upArrow")"
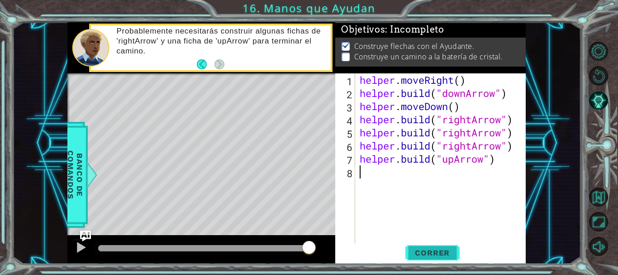
click at [429, 250] on span "Correr" at bounding box center [432, 252] width 53 height 9
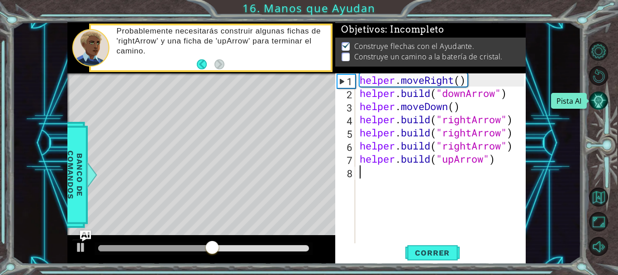
click at [592, 103] on button "Pista AI" at bounding box center [598, 100] width 19 height 19
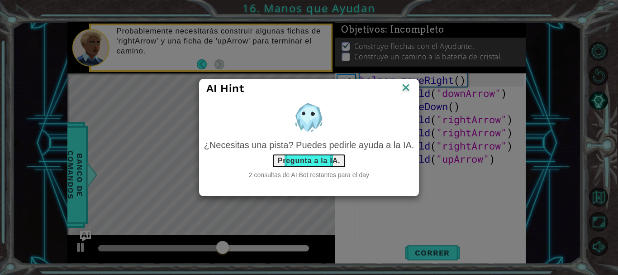
click at [310, 162] on button "Pregunta a la IA." at bounding box center [309, 160] width 74 height 14
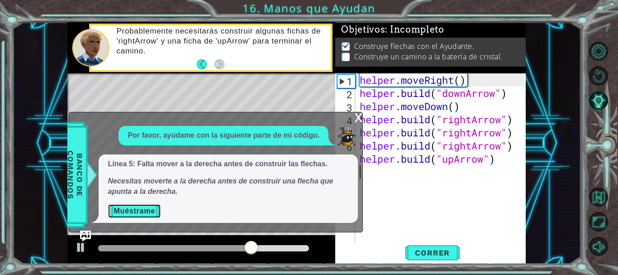
click at [139, 211] on button "Muéstrame" at bounding box center [134, 211] width 53 height 14
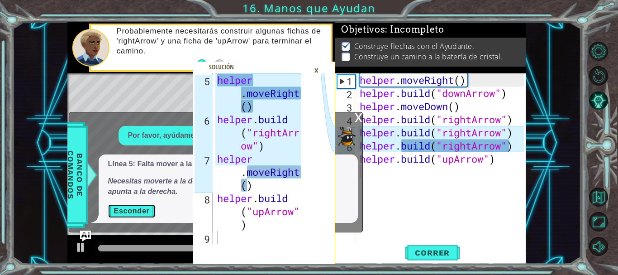
scroll to position [130, 0]
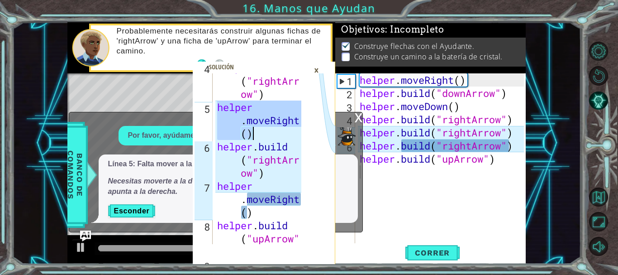
drag, startPoint x: 218, startPoint y: 105, endPoint x: 254, endPoint y: 135, distance: 47.5
click at [254, 135] on div "helper . build ( "rightArr ow" ) helper . moveRight ( ) helper . build ( "right…" at bounding box center [260, 185] width 91 height 249
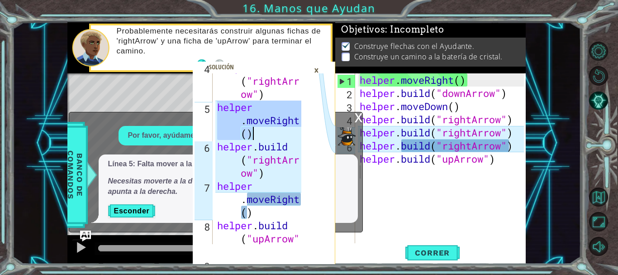
click at [251, 118] on div "helper . build ( "rightArr ow" ) helper . moveRight ( ) helper . build ( "right…" at bounding box center [258, 158] width 86 height 171
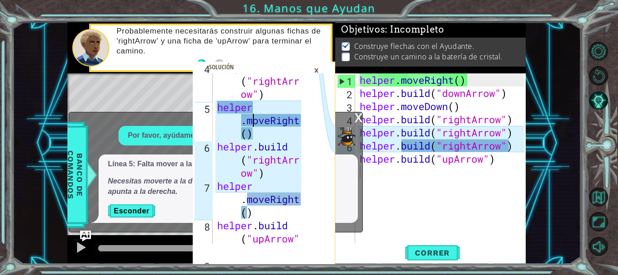
click at [251, 118] on div "helper . build ( "rightArr ow" ) helper . moveRight ( ) helper . build ( "right…" at bounding box center [260, 185] width 91 height 249
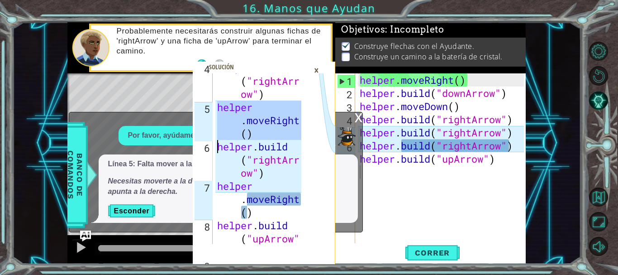
click at [251, 118] on div "helper . build ( "rightArr ow" ) helper . moveRight ( ) helper . build ( "right…" at bounding box center [260, 185] width 91 height 249
click at [249, 116] on div "helper . build ( "rightArr ow" ) helper . moveRight ( ) helper . build ( "right…" at bounding box center [258, 158] width 86 height 171
type textarea "helper.moveRight()"
click at [249, 116] on div "helper . build ( "rightArr ow" ) helper . moveRight ( ) helper . build ( "right…" at bounding box center [260, 185] width 91 height 249
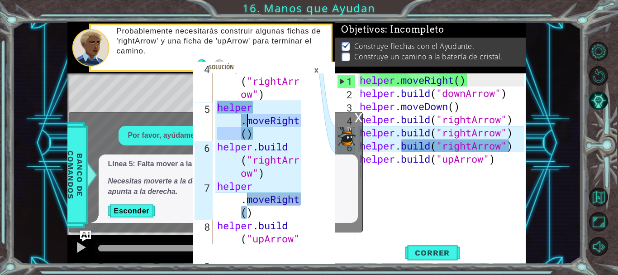
click at [249, 116] on div "helper . build ( "rightArr ow" ) helper . moveRight ( ) helper . build ( "right…" at bounding box center [258, 158] width 86 height 171
drag, startPoint x: 258, startPoint y: 120, endPoint x: 228, endPoint y: 109, distance: 32.2
click at [228, 109] on div "helper . build ( "rightArr ow" ) helper . moveRight ( ) helper . build ( "right…" at bounding box center [260, 185] width 91 height 249
drag, startPoint x: 218, startPoint y: 108, endPoint x: 254, endPoint y: 131, distance: 42.6
click at [254, 131] on div "helper . build ( "rightArr ow" ) helper . moveRight ( ) helper . build ( "right…" at bounding box center [260, 185] width 91 height 249
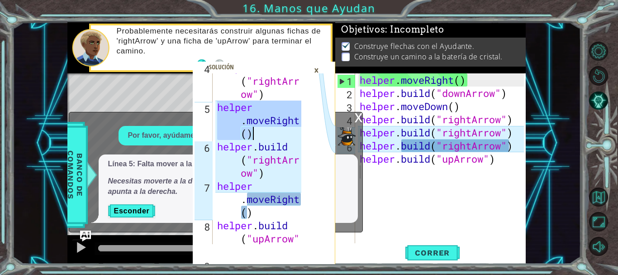
click at [268, 134] on div "helper . build ( "rightArr ow" ) helper . moveRight ( ) helper . build ( "right…" at bounding box center [258, 158] width 86 height 171
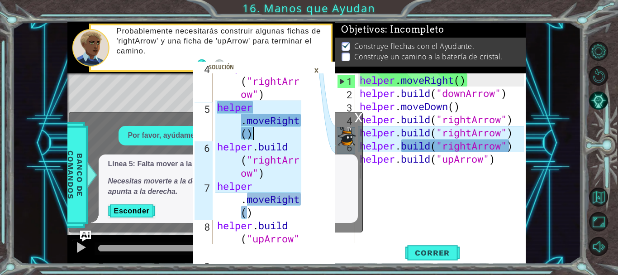
scroll to position [158, 0]
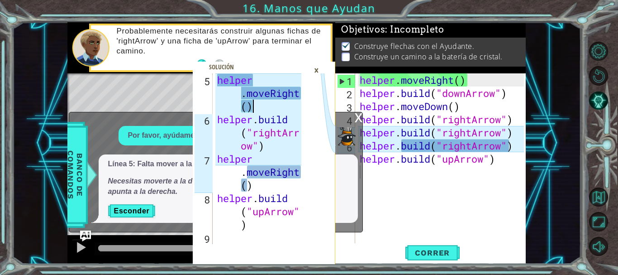
click at [397, 174] on div "helper . moveRight ( ) helper . build ( "downArrow" ) helper . moveDown ( ) hel…" at bounding box center [443, 171] width 170 height 197
click at [402, 144] on div "helper . moveRight ( ) helper . build ( "downArrow" ) helper . moveDown ( ) hel…" at bounding box center [443, 171] width 170 height 197
click at [401, 136] on div "helper . moveRight ( ) helper . build ( "downArrow" ) helper . moveDown ( ) hel…" at bounding box center [443, 171] width 170 height 197
click at [516, 136] on div "helper . moveRight ( ) helper . build ( "downArrow" ) helper . moveDown ( ) hel…" at bounding box center [443, 171] width 170 height 197
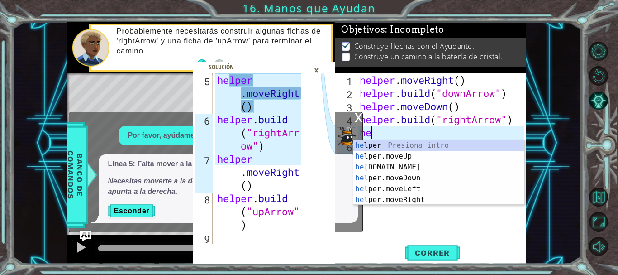
type textarea "h"
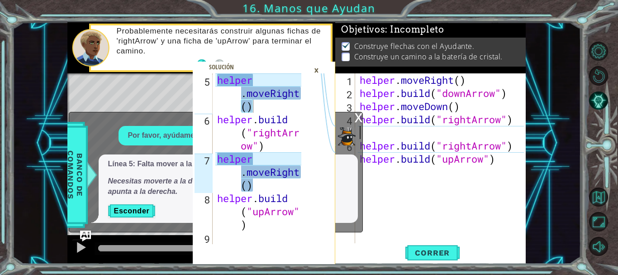
paste textarea "helper.moveRight()"
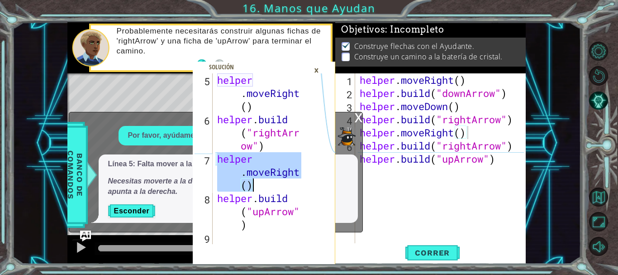
drag, startPoint x: 217, startPoint y: 158, endPoint x: 254, endPoint y: 182, distance: 44.4
click at [254, 182] on div "helper . moveRight ( ) helper . build ( "rightArr ow" ) helper . moveRight ( ) …" at bounding box center [260, 184] width 91 height 223
click at [504, 162] on div "helper . moveRight ( ) helper . build ( "downArrow" ) helper . moveDown ( ) hel…" at bounding box center [443, 171] width 170 height 197
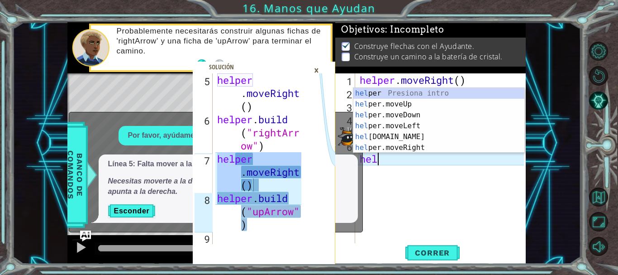
type textarea "h"
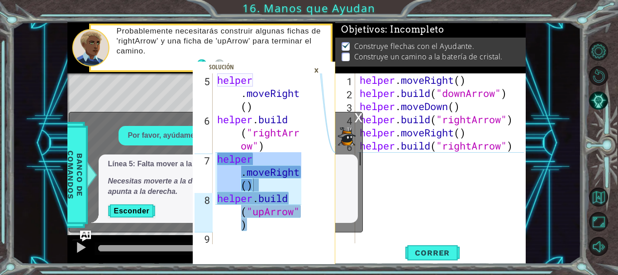
paste textarea "helper.moveRight()"
type textarea "helper.moveRight()"
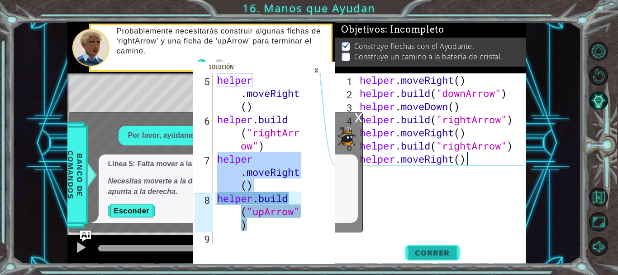
click at [445, 254] on span "Correr" at bounding box center [432, 252] width 53 height 9
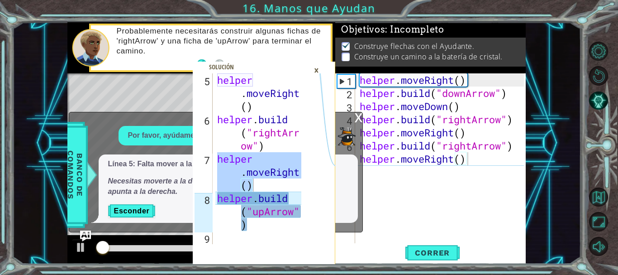
click at [356, 115] on div "x" at bounding box center [358, 116] width 8 height 9
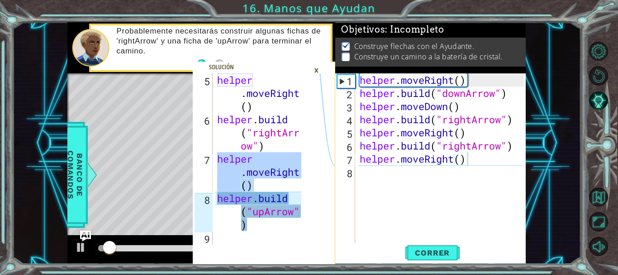
click at [316, 70] on div "×" at bounding box center [317, 69] width 14 height 15
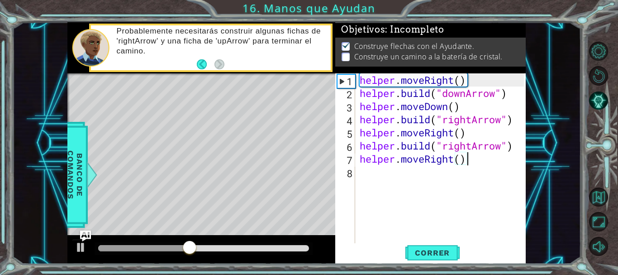
click at [474, 158] on div "helper . moveRight ( ) helper . build ( "downArrow" ) helper . moveDown ( ) hel…" at bounding box center [443, 171] width 170 height 197
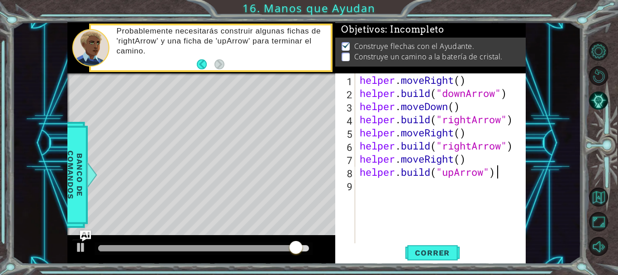
scroll to position [0, 6]
type textarea "[DOMAIN_NAME]("upArrow")"
click at [441, 247] on button "Correr" at bounding box center [433, 252] width 54 height 19
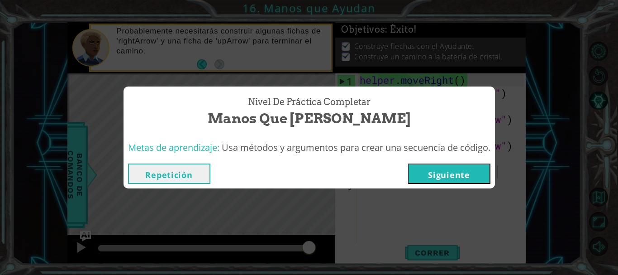
click at [433, 172] on button "Siguiente" at bounding box center [449, 173] width 82 height 20
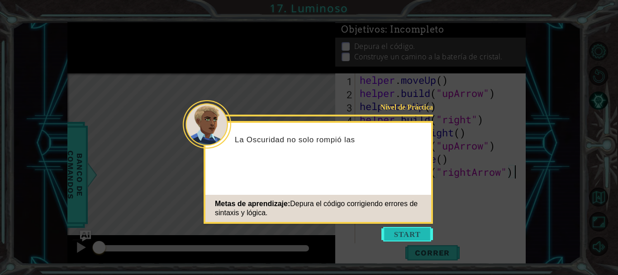
click at [410, 238] on button "Start" at bounding box center [408, 234] width 52 height 14
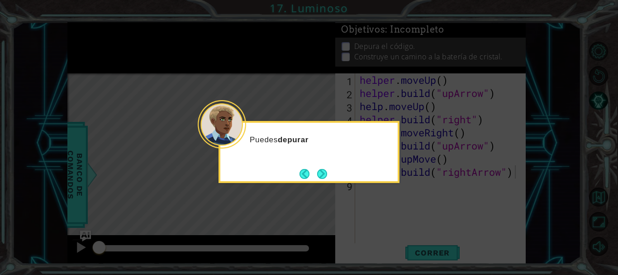
click at [328, 171] on button "Next" at bounding box center [322, 173] width 11 height 11
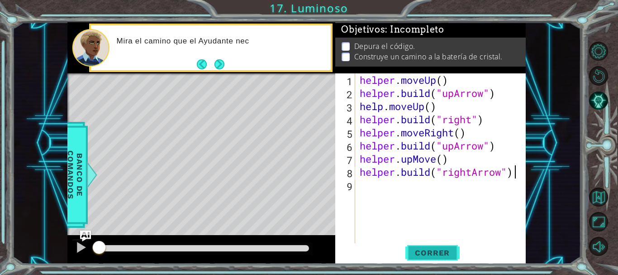
click at [431, 251] on span "Correr" at bounding box center [432, 252] width 53 height 9
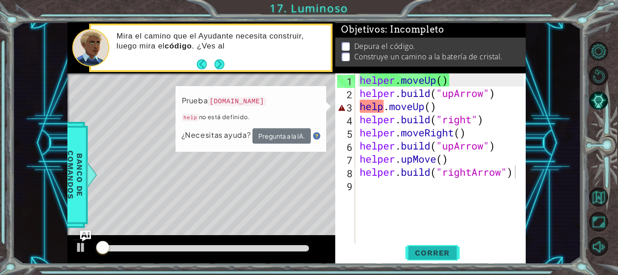
click at [432, 251] on span "Correr" at bounding box center [432, 252] width 53 height 9
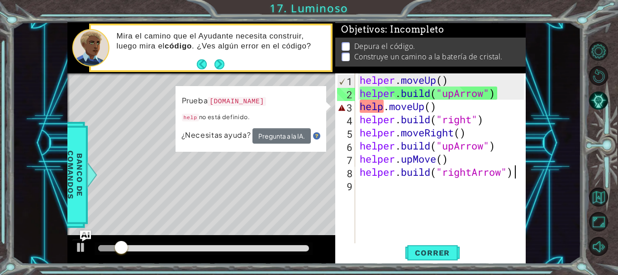
click at [450, 109] on div "helper . moveUp ( ) helper . build ( "upArrow" ) help . moveUp ( ) helper . bui…" at bounding box center [443, 171] width 170 height 197
click at [383, 111] on div "helper . moveUp ( ) helper . build ( "upArrow" ) help . moveUp ( ) helper . bui…" at bounding box center [443, 171] width 170 height 197
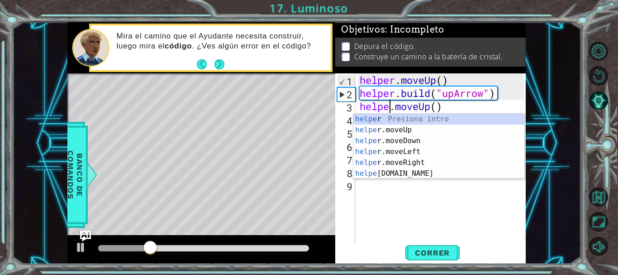
scroll to position [0, 2]
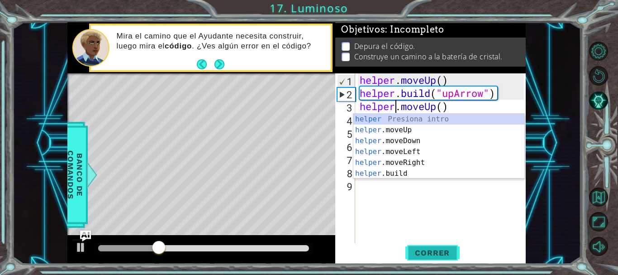
click at [426, 254] on span "Correr" at bounding box center [432, 252] width 53 height 9
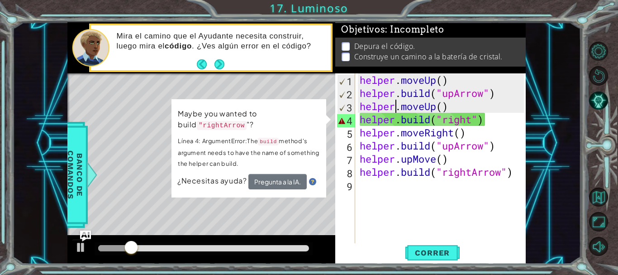
click at [472, 120] on div "helper . moveUp ( ) helper . build ( "upArrow" ) helper . moveUp ( ) helper . b…" at bounding box center [443, 171] width 170 height 197
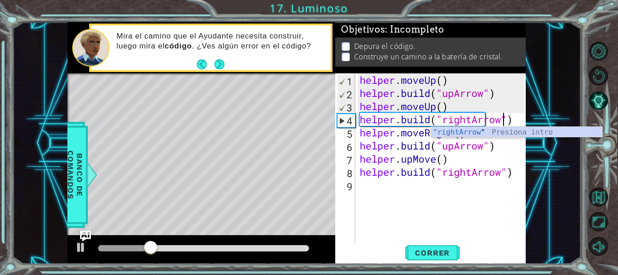
scroll to position [0, 7]
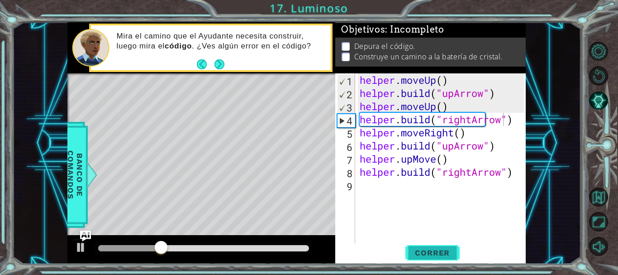
click at [445, 252] on span "Correr" at bounding box center [432, 252] width 53 height 9
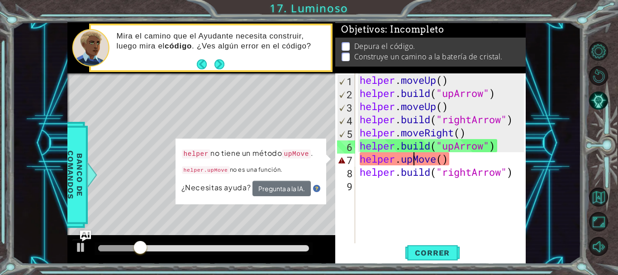
click at [415, 163] on div "helper . moveUp ( ) helper . build ( "upArrow" ) helper . moveUp ( ) helper . b…" at bounding box center [443, 171] width 170 height 197
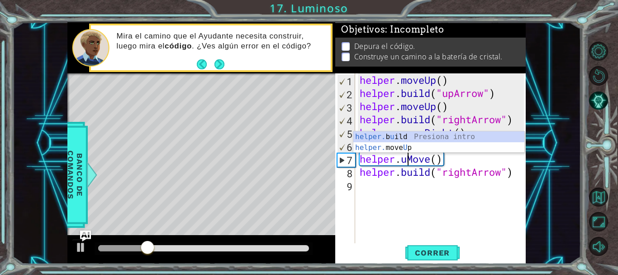
scroll to position [0, 3]
type textarea "helper.Move()"
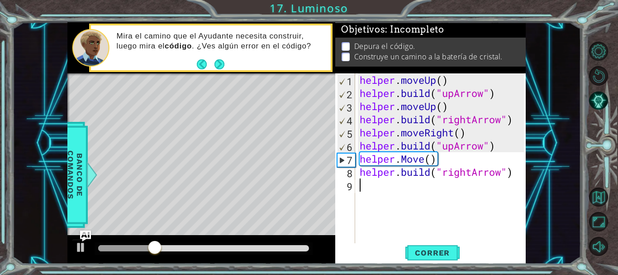
click at [395, 198] on div "helper . moveUp ( ) helper . build ( "upArrow" ) helper . moveUp ( ) helper . b…" at bounding box center [443, 171] width 170 height 197
click at [432, 159] on div "helper . moveUp ( ) helper . build ( "upArrow" ) helper . moveUp ( ) helper . b…" at bounding box center [443, 171] width 170 height 197
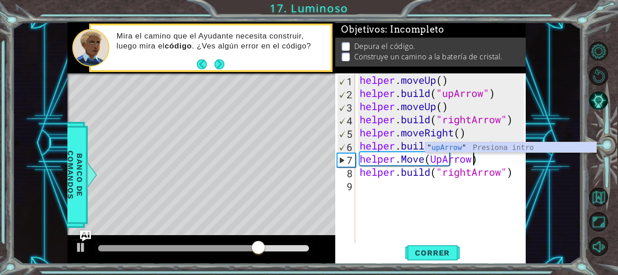
scroll to position [0, 5]
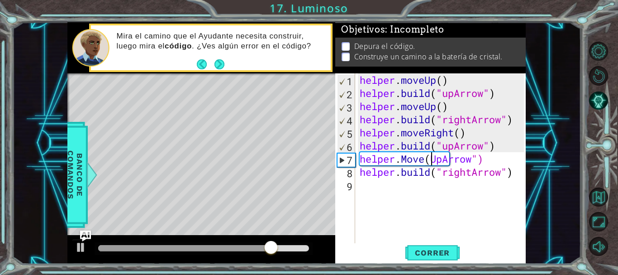
click at [431, 159] on div "helper . moveUp ( ) helper . build ( "upArrow" ) helper . moveUp ( ) helper . b…" at bounding box center [443, 171] width 170 height 197
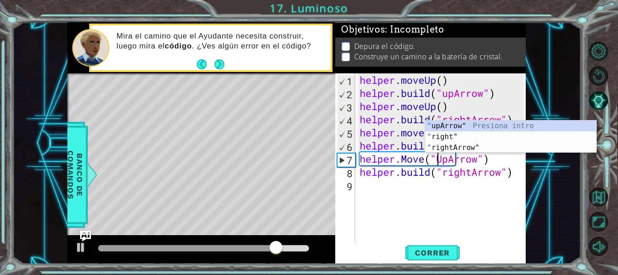
scroll to position [0, 4]
click at [454, 252] on span "Correr" at bounding box center [432, 252] width 53 height 9
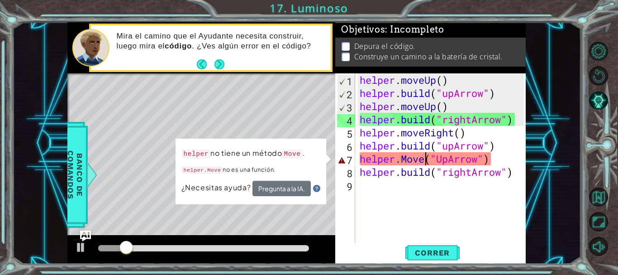
click at [426, 160] on div "helper . moveUp ( ) helper . build ( "upArrow" ) helper . moveUp ( ) helper . b…" at bounding box center [443, 171] width 170 height 197
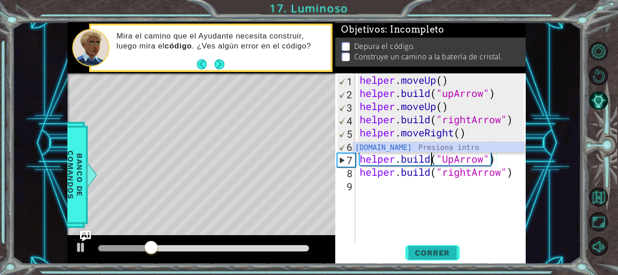
click at [433, 248] on span "Correr" at bounding box center [432, 252] width 53 height 9
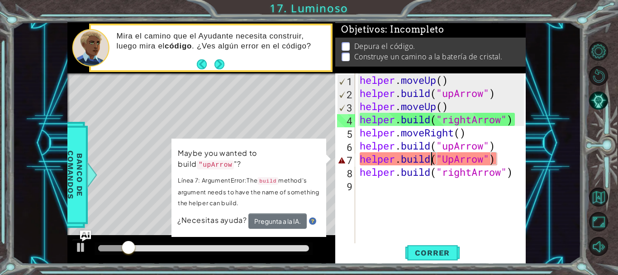
click at [449, 160] on div "helper . moveUp ( ) helper . build ( "upArrow" ) helper . moveUp ( ) helper . b…" at bounding box center [443, 171] width 170 height 197
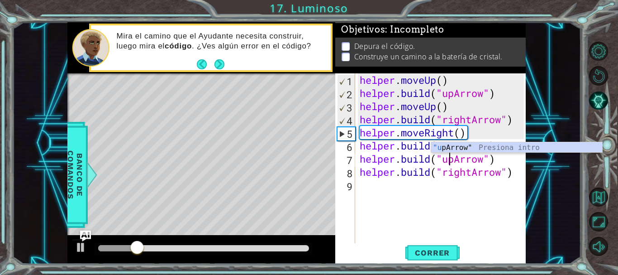
scroll to position [0, 5]
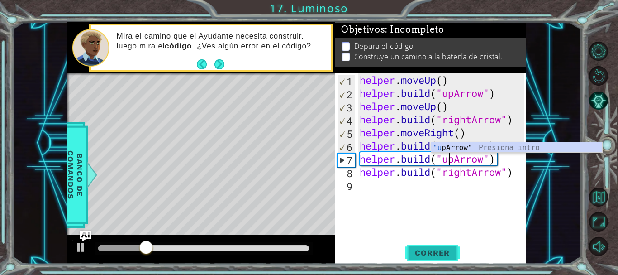
type textarea "[DOMAIN_NAME]("upArrow")"
click at [440, 255] on span "Correr" at bounding box center [432, 252] width 53 height 9
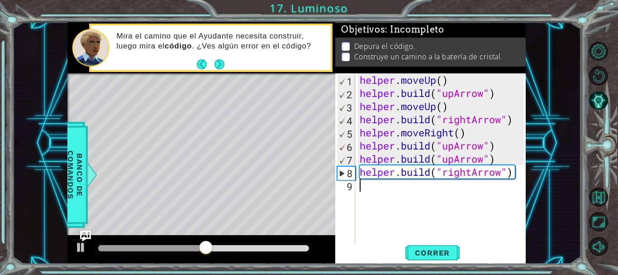
click at [434, 191] on div "helper . moveUp ( ) helper . build ( "upArrow" ) helper . moveUp ( ) helper . b…" at bounding box center [443, 171] width 170 height 197
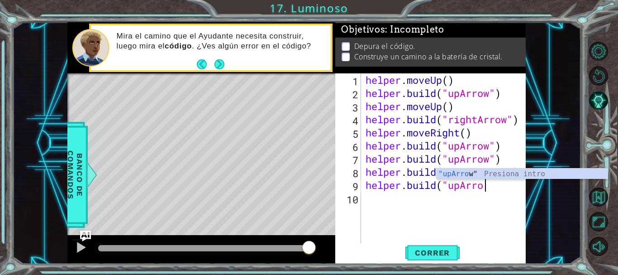
scroll to position [0, 5]
type textarea "[DOMAIN_NAME]("upArrow")"
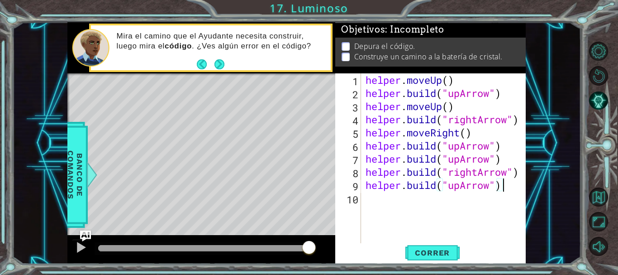
scroll to position [0, 0]
click at [442, 252] on span "Correr" at bounding box center [432, 252] width 53 height 9
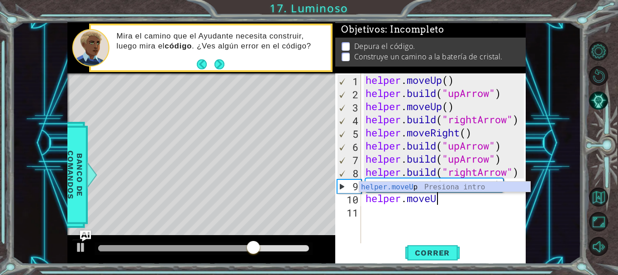
scroll to position [0, 3]
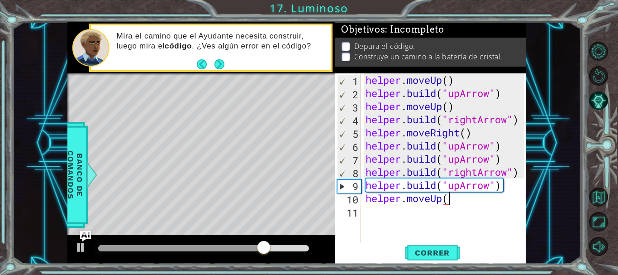
type textarea "helper.moveUp()"
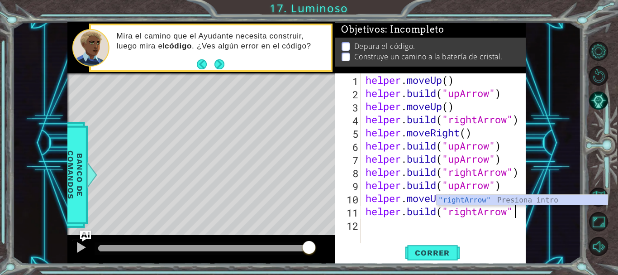
scroll to position [0, 7]
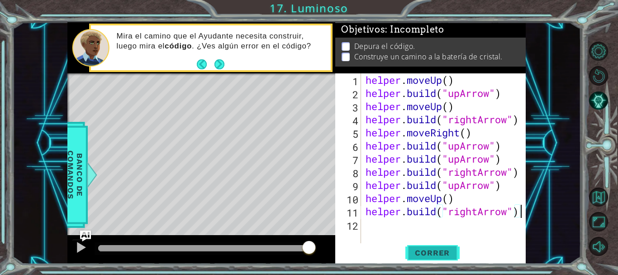
type textarea "[DOMAIN_NAME]("rightArrow")"
click at [453, 261] on button "Correr" at bounding box center [433, 252] width 54 height 19
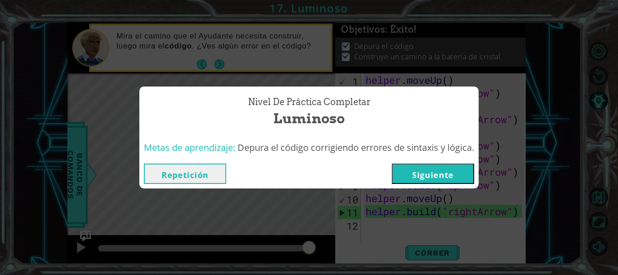
click at [424, 172] on button "Siguiente" at bounding box center [433, 173] width 82 height 20
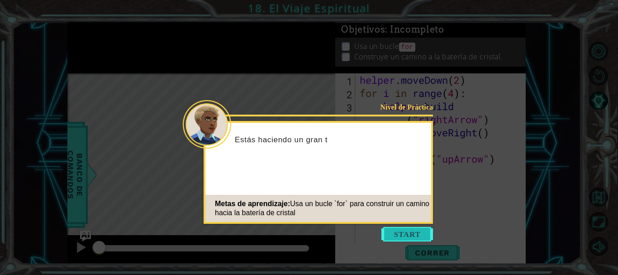
click at [408, 230] on button "Start" at bounding box center [408, 234] width 52 height 14
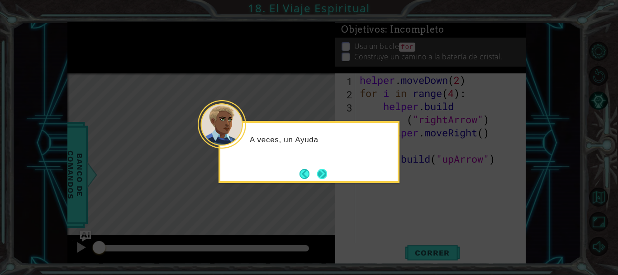
click at [325, 172] on button "Next" at bounding box center [322, 173] width 10 height 10
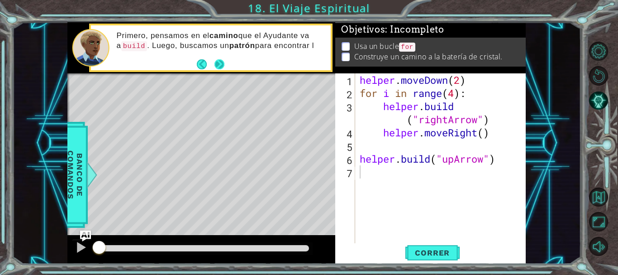
click at [215, 65] on button "Next" at bounding box center [219, 63] width 11 height 11
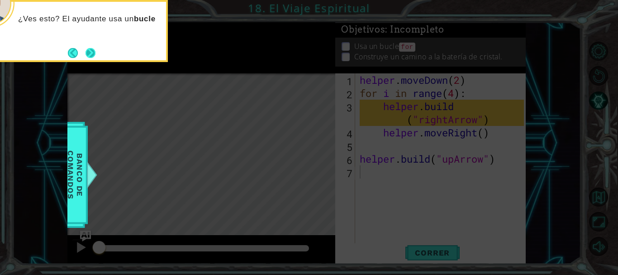
click at [89, 53] on button "Next" at bounding box center [91, 53] width 12 height 12
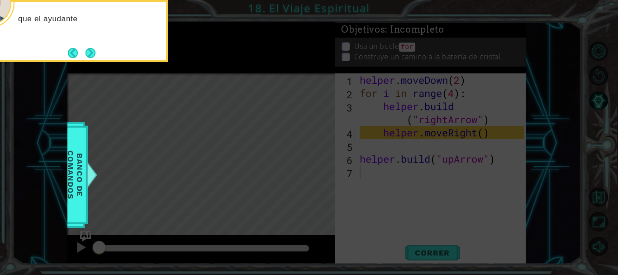
click at [89, 53] on button "Next" at bounding box center [90, 53] width 11 height 11
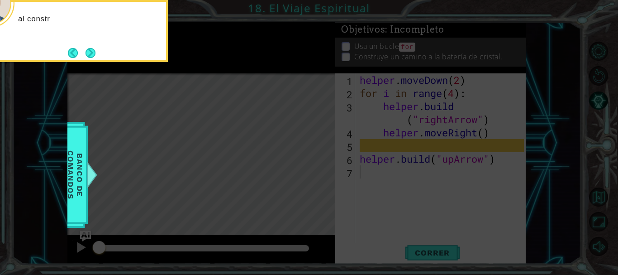
click at [89, 53] on button "Next" at bounding box center [90, 53] width 11 height 11
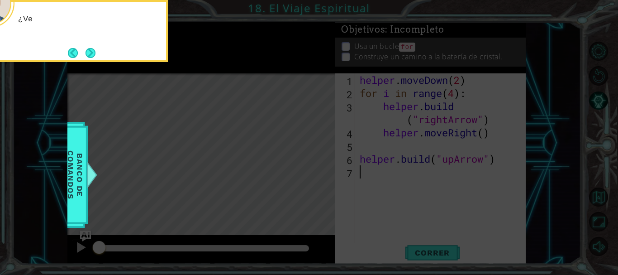
click at [89, 53] on button "Next" at bounding box center [90, 52] width 13 height 13
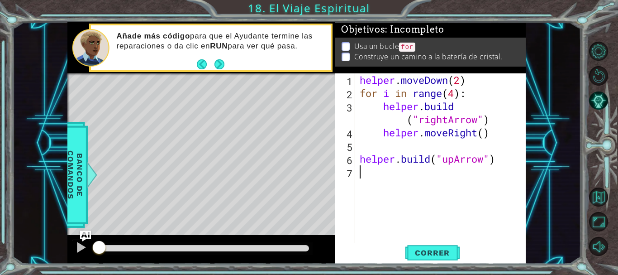
click at [404, 223] on div "helper . moveDown ( 2 ) for i in range ( 4 ) : helper . build ( "rightArrow" ) …" at bounding box center [443, 171] width 170 height 197
click at [423, 252] on span "Correr" at bounding box center [432, 252] width 53 height 9
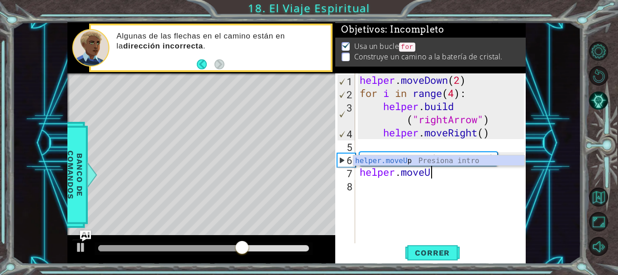
scroll to position [0, 3]
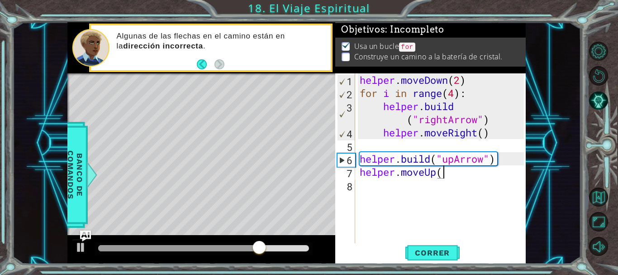
type textarea "helper.moveUp()"
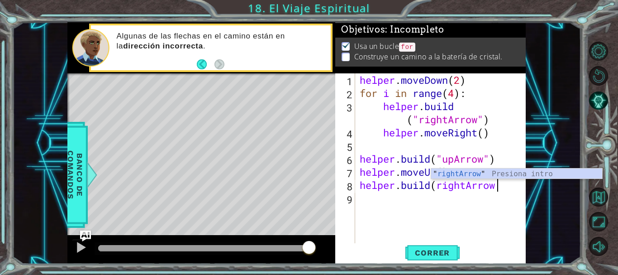
scroll to position [0, 6]
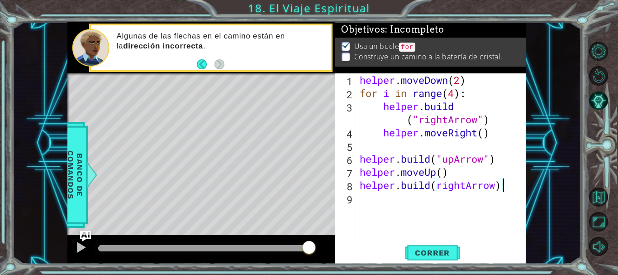
click at [437, 187] on div "helper . moveDown ( 2 ) for i in range ( 4 ) : helper . build ( "rightArrow" ) …" at bounding box center [443, 171] width 170 height 197
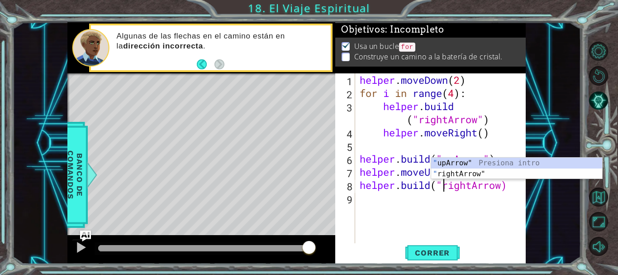
click at [503, 187] on div "helper . moveDown ( 2 ) for i in range ( 4 ) : helper . build ( "rightArrow" ) …" at bounding box center [443, 171] width 170 height 197
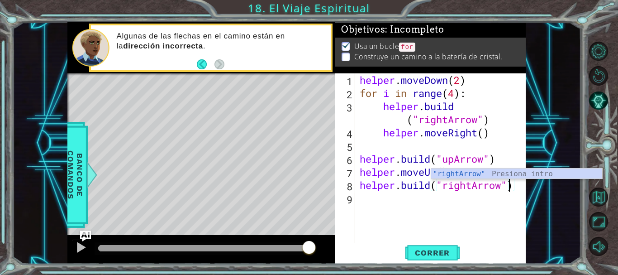
scroll to position [0, 7]
click at [447, 252] on span "Correr" at bounding box center [432, 252] width 53 height 9
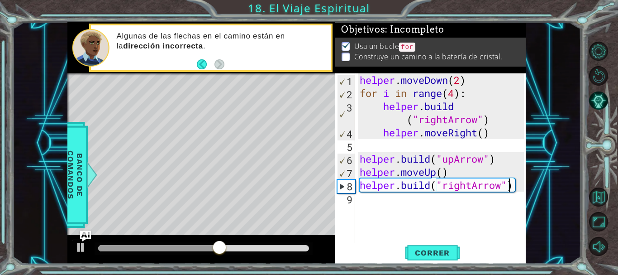
click at [474, 189] on div "helper . moveDown ( 2 ) for i in range ( 4 ) : helper . build ( "rightArrow" ) …" at bounding box center [443, 171] width 170 height 197
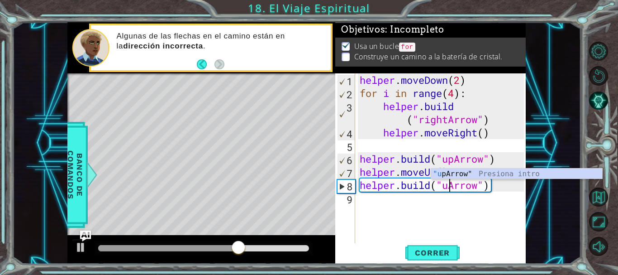
scroll to position [0, 5]
type textarea "[DOMAIN_NAME]("upArrow")"
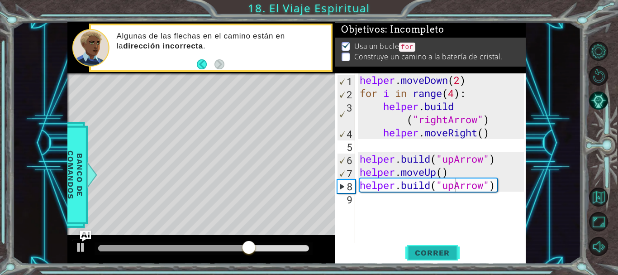
click at [442, 252] on span "Correr" at bounding box center [432, 252] width 53 height 9
click at [439, 254] on span "Correr" at bounding box center [432, 252] width 53 height 9
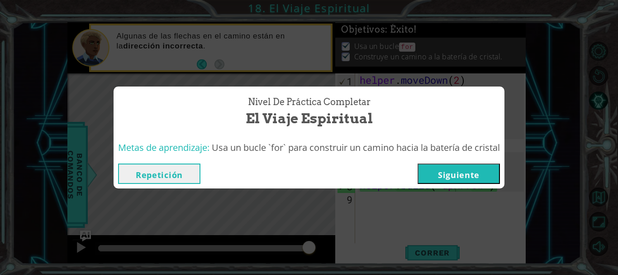
click at [446, 165] on button "Siguiente" at bounding box center [459, 173] width 82 height 20
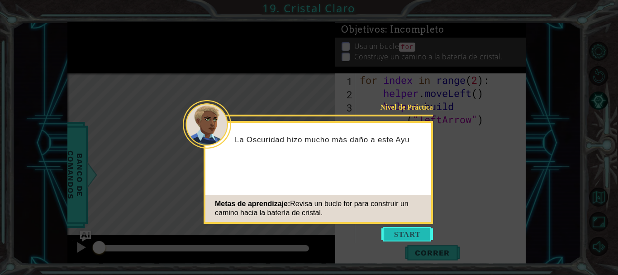
click at [408, 239] on button "Start" at bounding box center [408, 234] width 52 height 14
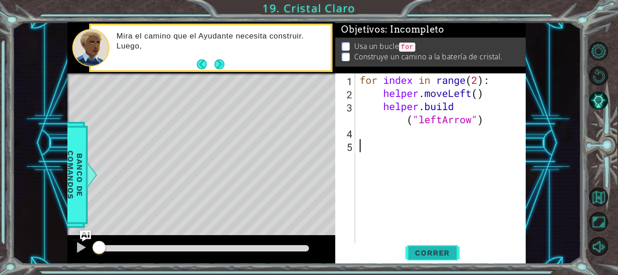
click at [435, 246] on button "Correr" at bounding box center [433, 252] width 54 height 19
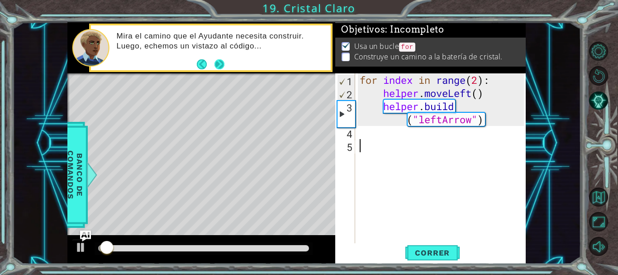
click at [220, 62] on button "Next" at bounding box center [220, 64] width 10 height 10
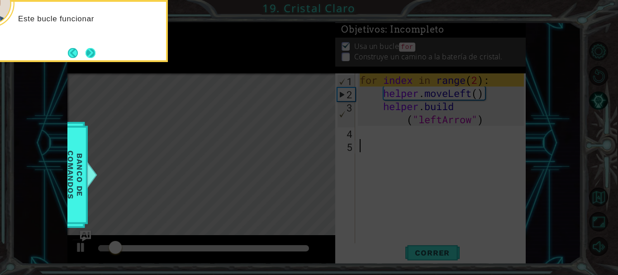
click at [95, 53] on button "Next" at bounding box center [90, 52] width 11 height 11
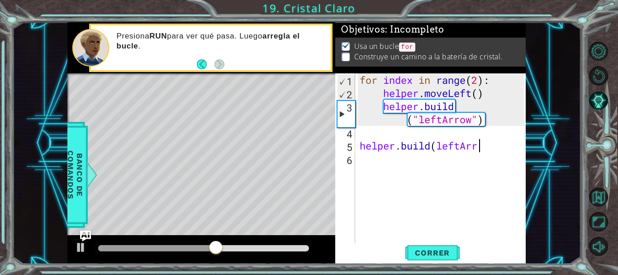
scroll to position [0, 5]
type textarea "[DOMAIN_NAME](leftArrow""
click at [440, 155] on div "for index in range ( 2 ) : helper . moveLeft ( ) helper . build ( "leftArrow" )…" at bounding box center [443, 171] width 170 height 197
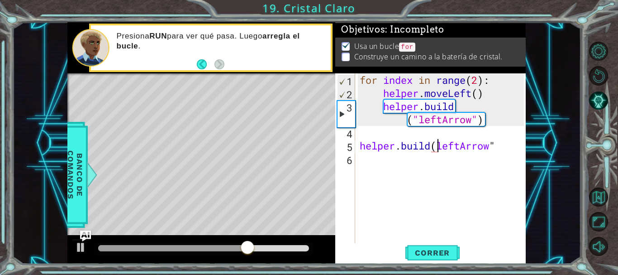
click at [439, 146] on div "for index in range ( 2 ) : helper . moveLeft ( ) helper . build ( "leftArrow" )…" at bounding box center [443, 171] width 170 height 197
click at [508, 146] on div "for index in range ( 2 ) : helper . moveLeft ( ) helper . build ( "leftArrow" )…" at bounding box center [443, 171] width 170 height 197
type textarea "[DOMAIN_NAME]("leftArrow")"
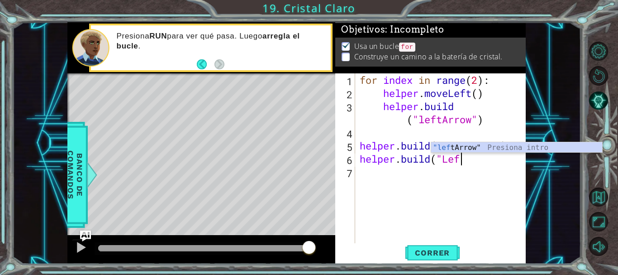
scroll to position [0, 5]
click at [508, 146] on div ""left Arrow" Presiona intro" at bounding box center [516, 158] width 171 height 33
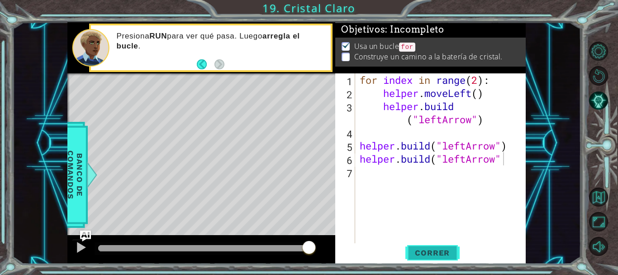
click at [448, 249] on span "Correr" at bounding box center [432, 252] width 53 height 9
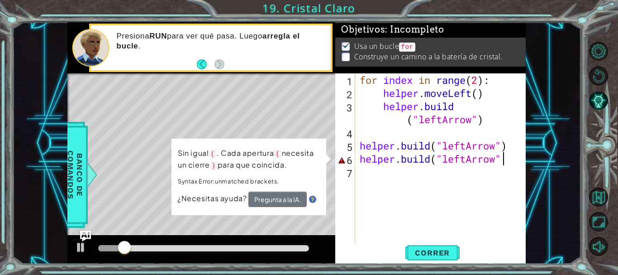
type textarea "[DOMAIN_NAME]("leftArrow")"
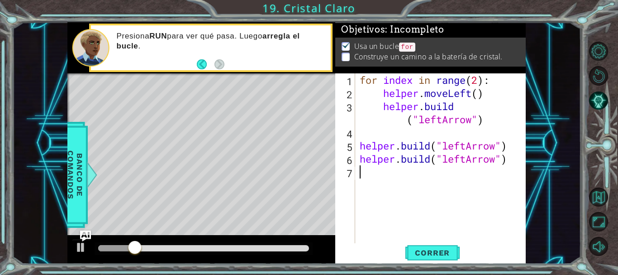
click at [483, 191] on div "for index in range ( 2 ) : helper . moveLeft ( ) helper . build ( "leftArrow" )…" at bounding box center [443, 171] width 170 height 197
click at [440, 251] on span "Correr" at bounding box center [432, 252] width 53 height 9
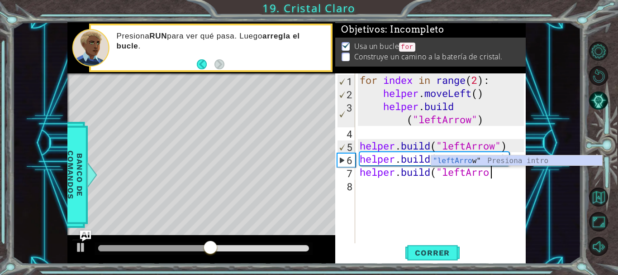
scroll to position [0, 6]
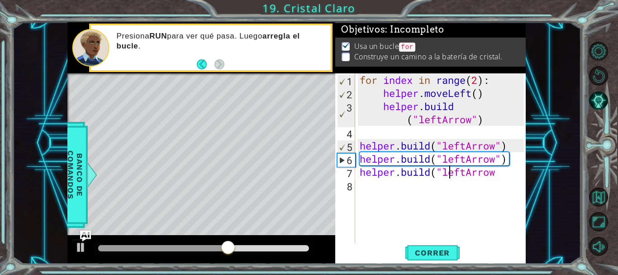
click at [449, 173] on div "for index in range ( 2 ) : helper . moveLeft ( ) helper . build ( "leftArrow" )…" at bounding box center [443, 171] width 170 height 197
click at [496, 174] on div "for index in range ( 2 ) : helper . moveLeft ( ) helper . build ( "leftArrow" )…" at bounding box center [443, 171] width 170 height 197
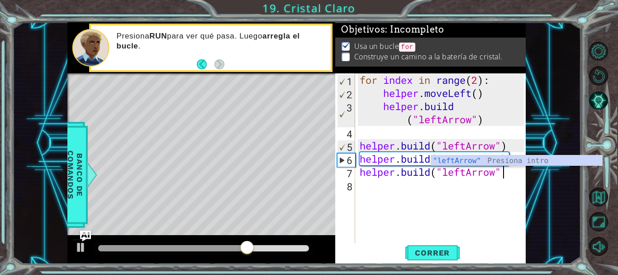
type textarea "[DOMAIN_NAME]("leftArrow")"
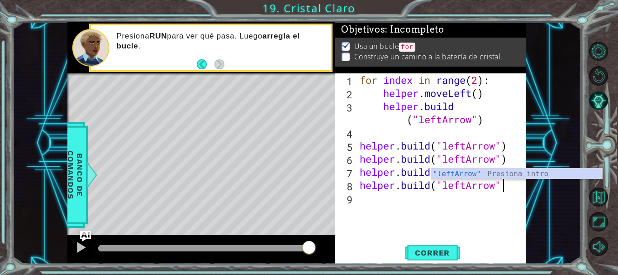
scroll to position [0, 6]
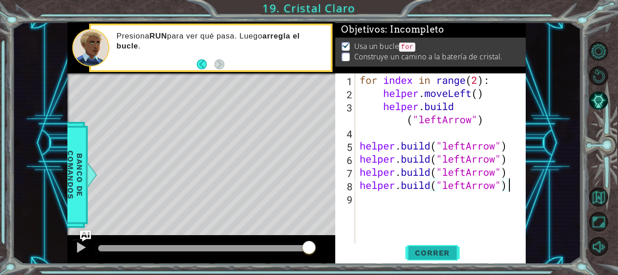
type textarea "[DOMAIN_NAME]("leftArrow")"
click at [446, 252] on span "Correr" at bounding box center [432, 252] width 53 height 9
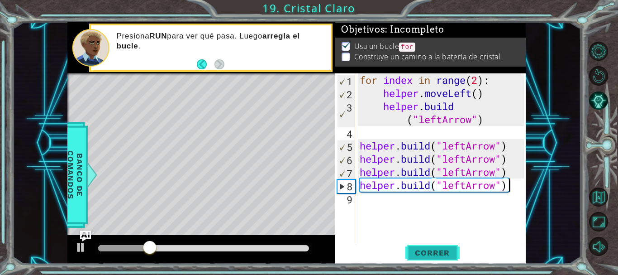
click at [424, 251] on span "Correr" at bounding box center [432, 252] width 53 height 9
click at [507, 168] on div "for index in range ( 2 ) : helper . moveLeft ( ) helper . build ( "leftArrow" )…" at bounding box center [443, 171] width 170 height 197
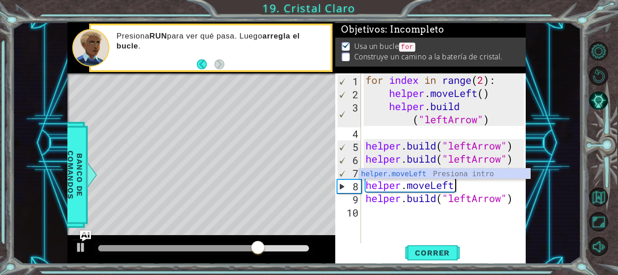
scroll to position [0, 4]
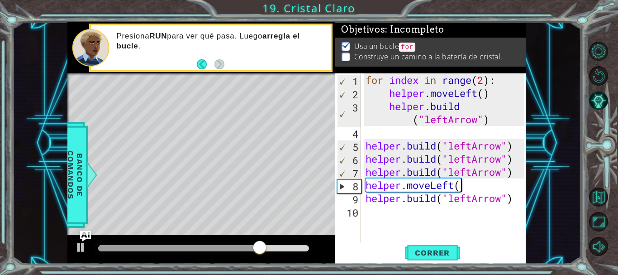
type textarea "helper.moveLeft()"
click at [407, 239] on div "for index in range ( 2 ) : helper . moveLeft ( ) helper . build ( "leftArrow" )…" at bounding box center [446, 171] width 165 height 197
click at [439, 251] on span "Correr" at bounding box center [432, 252] width 53 height 9
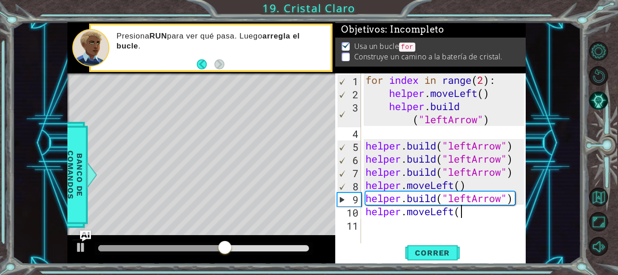
scroll to position [0, 4]
type textarea "helper.moveLeft()"
click at [432, 227] on div "for index in range ( 2 ) : helper . moveLeft ( ) helper . build ( "leftArrow" )…" at bounding box center [446, 171] width 165 height 197
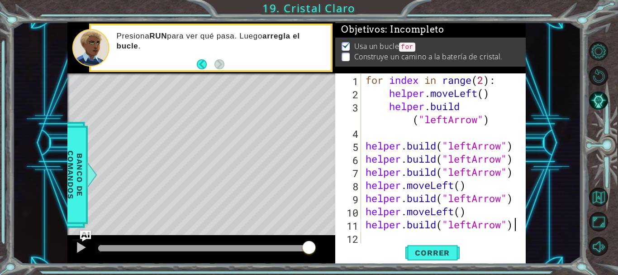
scroll to position [0, 6]
type textarea "[DOMAIN_NAME]("leftArrow")"
click at [442, 253] on span "Correr" at bounding box center [432, 252] width 53 height 9
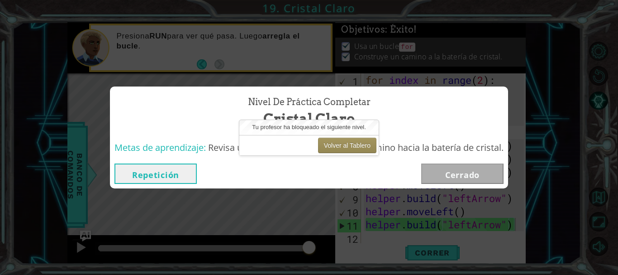
click at [411, 173] on div "Repetición [GEOGRAPHIC_DATA]" at bounding box center [309, 173] width 389 height 20
click at [410, 208] on div "Nivel de Práctica Completar [PERSON_NAME] Metas de aprendizaje: Revisa un bucle…" at bounding box center [309, 137] width 618 height 275
click at [165, 179] on button "Repetición" at bounding box center [156, 173] width 82 height 20
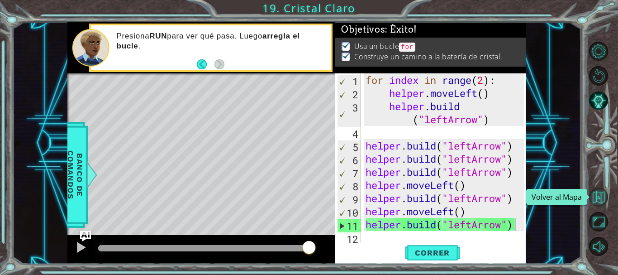
click at [595, 195] on button "Volver al Mapa" at bounding box center [598, 196] width 19 height 19
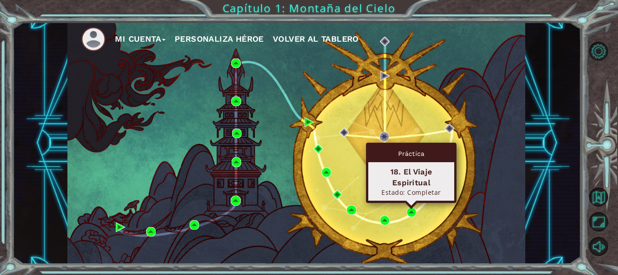
click at [411, 203] on div "Práctica 18. El Viaje Espiritual Estado: Completar" at bounding box center [411, 173] width 91 height 60
click at [409, 214] on img at bounding box center [412, 212] width 10 height 10
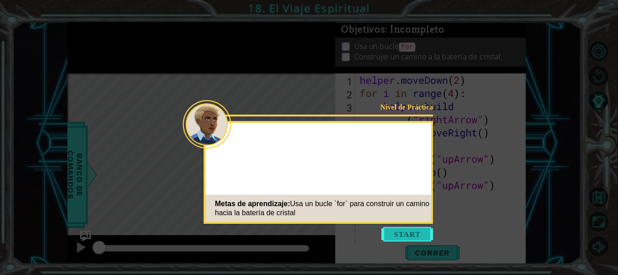
click at [388, 233] on button "Start" at bounding box center [408, 234] width 52 height 14
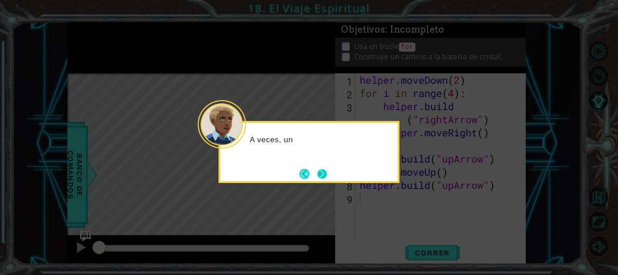
click at [321, 176] on button "Next" at bounding box center [322, 173] width 10 height 10
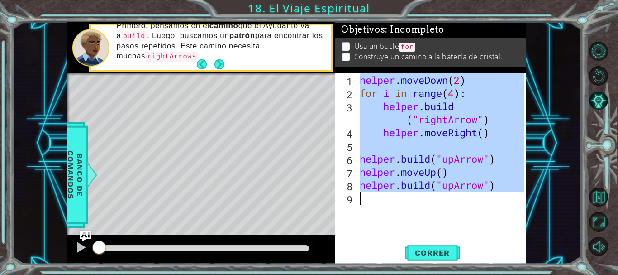
drag, startPoint x: 359, startPoint y: 77, endPoint x: 496, endPoint y: 206, distance: 188.0
click at [496, 206] on div "helper . moveDown ( 2 ) for i in range ( 4 ) : helper . build ( "rightArrow" ) …" at bounding box center [443, 171] width 170 height 197
type textarea "[DOMAIN_NAME]("upArrow")"
click at [430, 254] on span "Correr" at bounding box center [432, 252] width 53 height 9
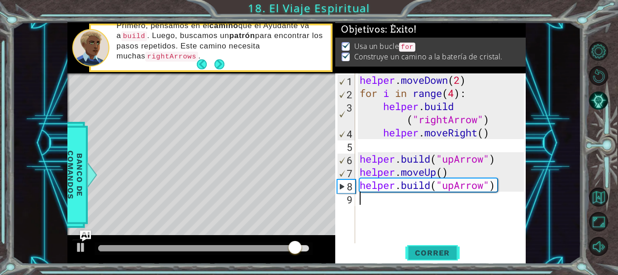
click at [435, 247] on button "Correr" at bounding box center [433, 252] width 54 height 19
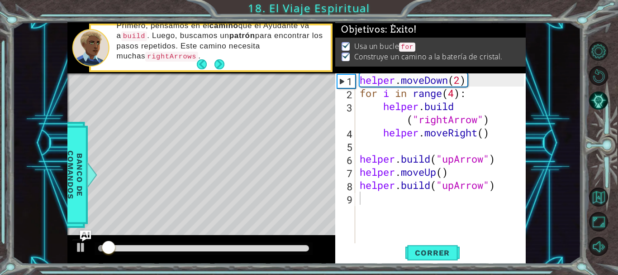
click at [305, 252] on div at bounding box center [204, 248] width 218 height 13
click at [302, 247] on div at bounding box center [203, 248] width 211 height 6
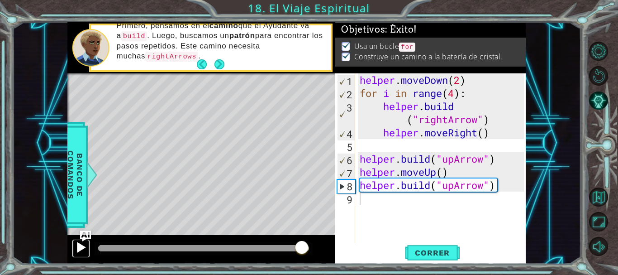
click at [81, 249] on div at bounding box center [81, 247] width 12 height 12
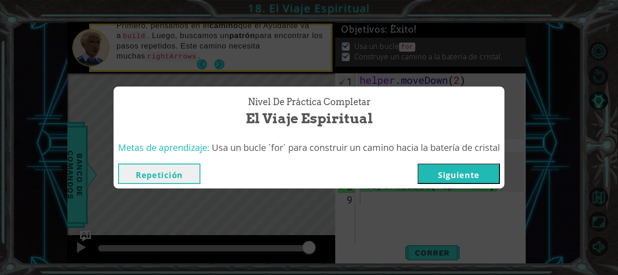
click at [467, 172] on button "Siguiente" at bounding box center [459, 173] width 82 height 20
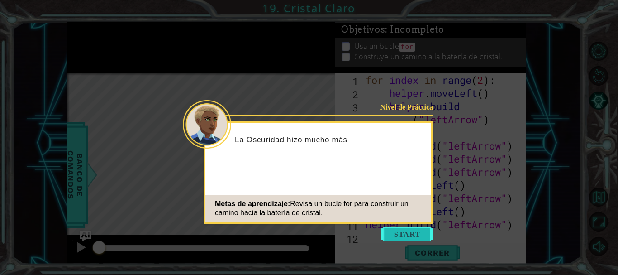
click at [427, 228] on button "Start" at bounding box center [408, 234] width 52 height 14
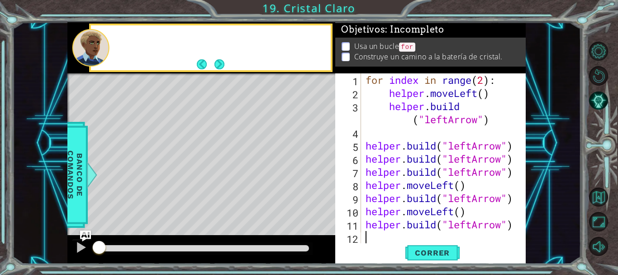
click at [427, 228] on div "for index in range ( 2 ) : helper . moveLeft ( ) helper . build ( "leftArrow" )…" at bounding box center [446, 171] width 164 height 197
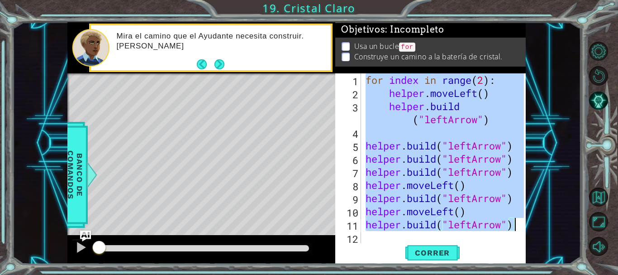
drag, startPoint x: 365, startPoint y: 75, endPoint x: 540, endPoint y: 228, distance: 232.3
click at [540, 228] on div "1 ההההההההההההההההההההההההההההההההההההההההההההההההההההההההההההההההההההההההההההה…" at bounding box center [296, 143] width 569 height 242
click at [347, 151] on div "5" at bounding box center [349, 146] width 24 height 13
type textarea "[DOMAIN_NAME]("leftArrow")"
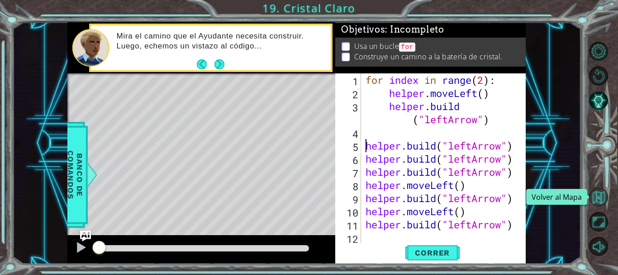
click at [600, 200] on button "Volver al Mapa" at bounding box center [598, 196] width 19 height 19
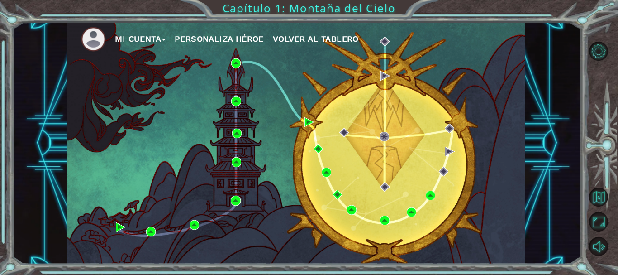
click at [0, 62] on div "Mi Cuenta Personaliza Héroe Volver al Tablero Capítulo 1: Montaña del Cielo" at bounding box center [309, 137] width 618 height 275
click at [13, 101] on div "Mi Cuenta Personaliza Héroe Volver al Tablero" at bounding box center [296, 143] width 569 height 242
click at [154, 35] on button "Mi Cuenta" at bounding box center [140, 39] width 51 height 14
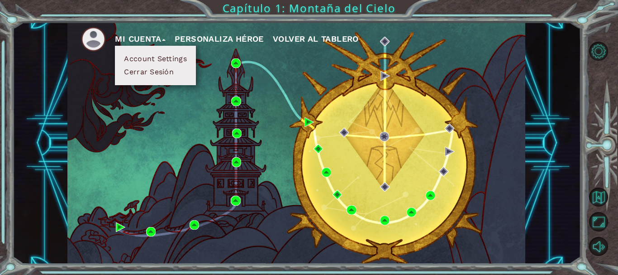
click at [131, 94] on div "Mi Cuenta Account Settings Cerrar Sesión Personaliza Héroe Volver al Tablero" at bounding box center [296, 143] width 458 height 242
click at [91, 79] on div "Mi Cuenta Account Settings Cerrar Sesión Personaliza Héroe Volver al Tablero" at bounding box center [296, 143] width 458 height 242
click at [128, 39] on button "Mi Cuenta" at bounding box center [140, 39] width 51 height 14
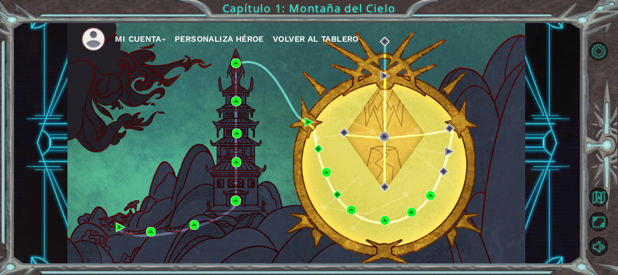
click at [0, 84] on div "Mi Cuenta Personaliza Héroe Volver al Tablero Capítulo 1: Montaña del Cielo" at bounding box center [309, 137] width 618 height 275
